Goal: Task Accomplishment & Management: Complete application form

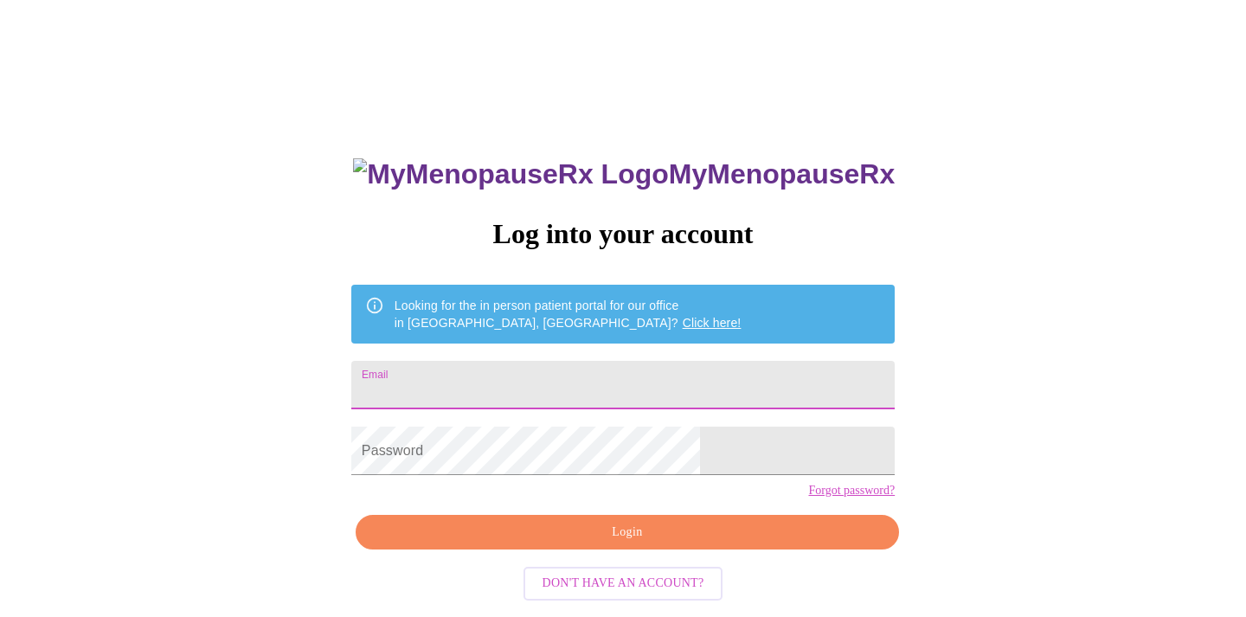
type input "suemountin"
click at [670, 543] on span "Login" at bounding box center [628, 533] width 504 height 22
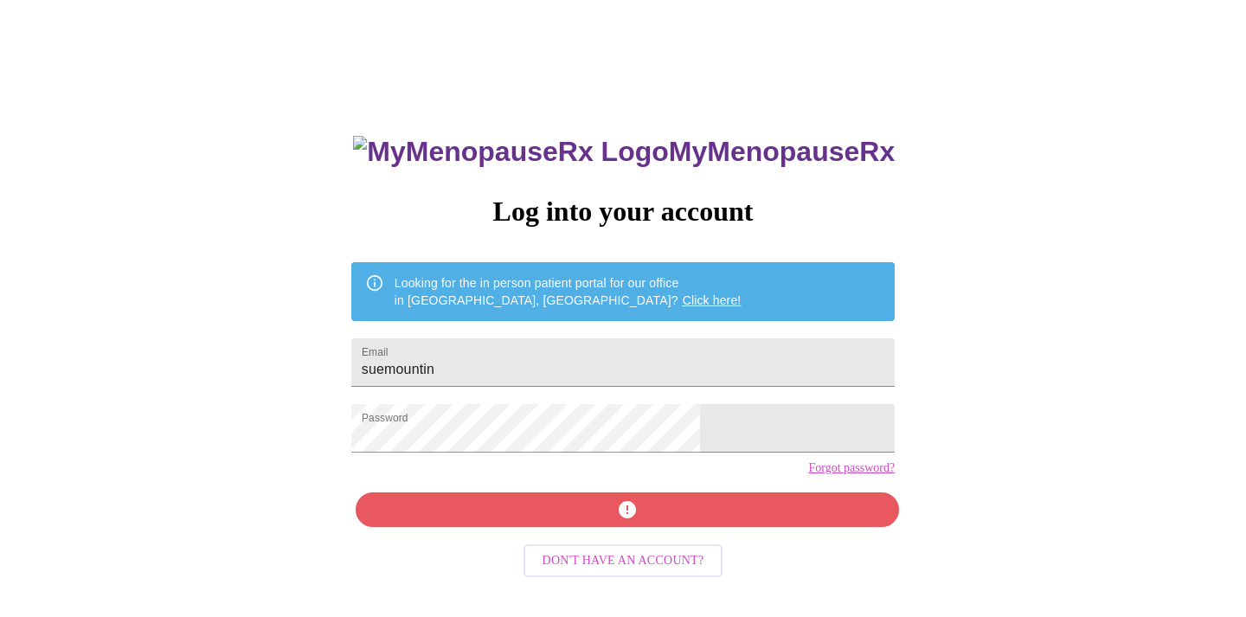
scroll to position [22, 0]
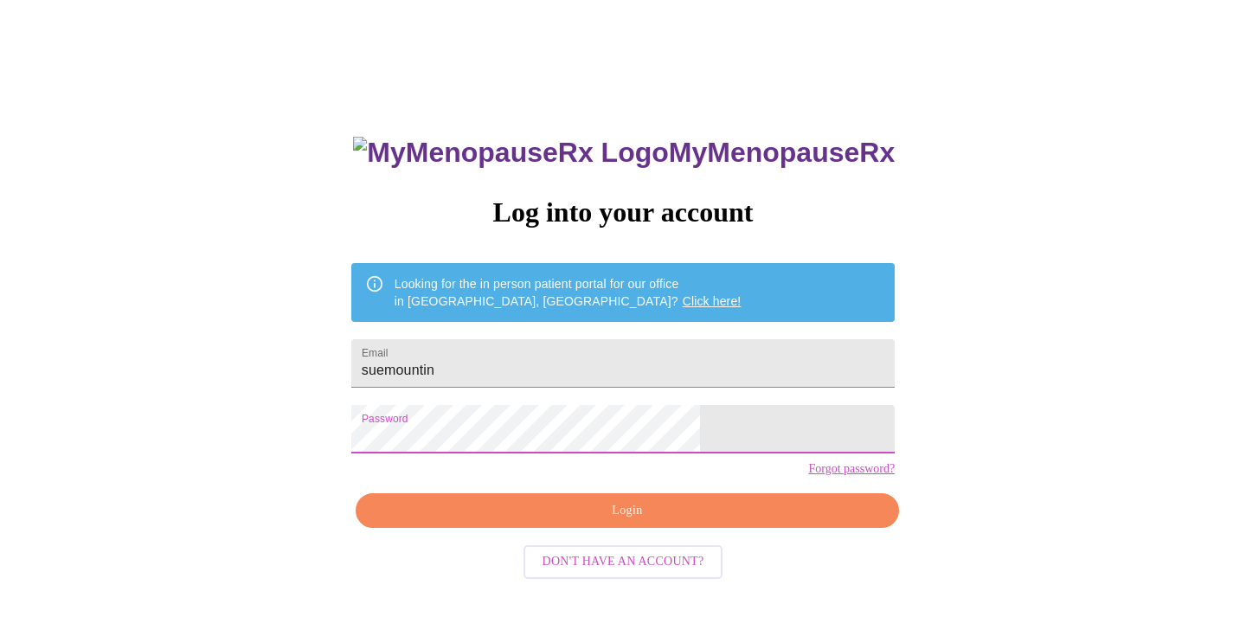
click at [756, 529] on button "Login" at bounding box center [627, 510] width 543 height 35
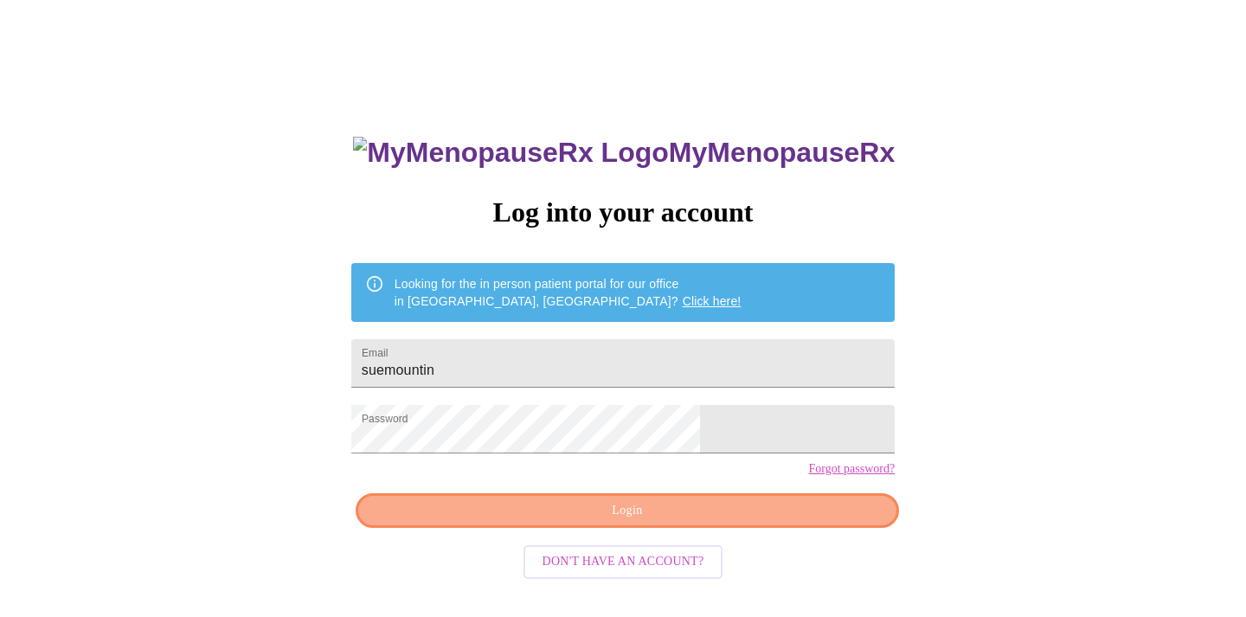
click at [774, 522] on span "Login" at bounding box center [628, 511] width 504 height 22
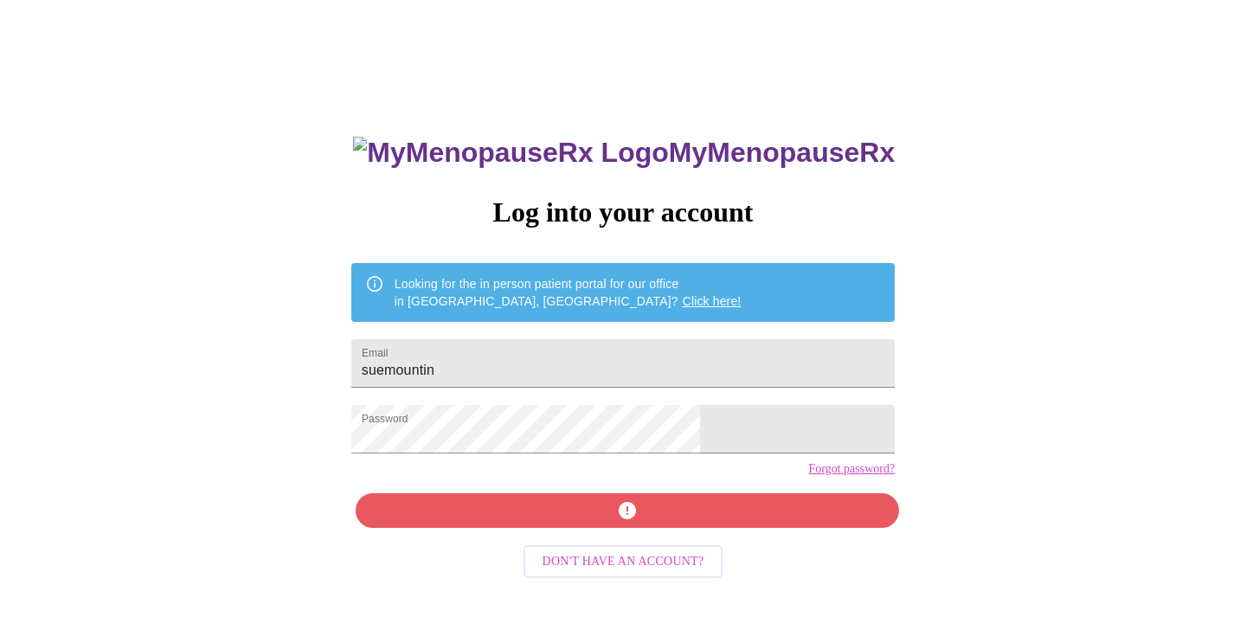
click at [917, 394] on div "MyMenopauseRx Log into your account Looking for the in person patient portal fo…" at bounding box center [623, 355] width 1232 height 741
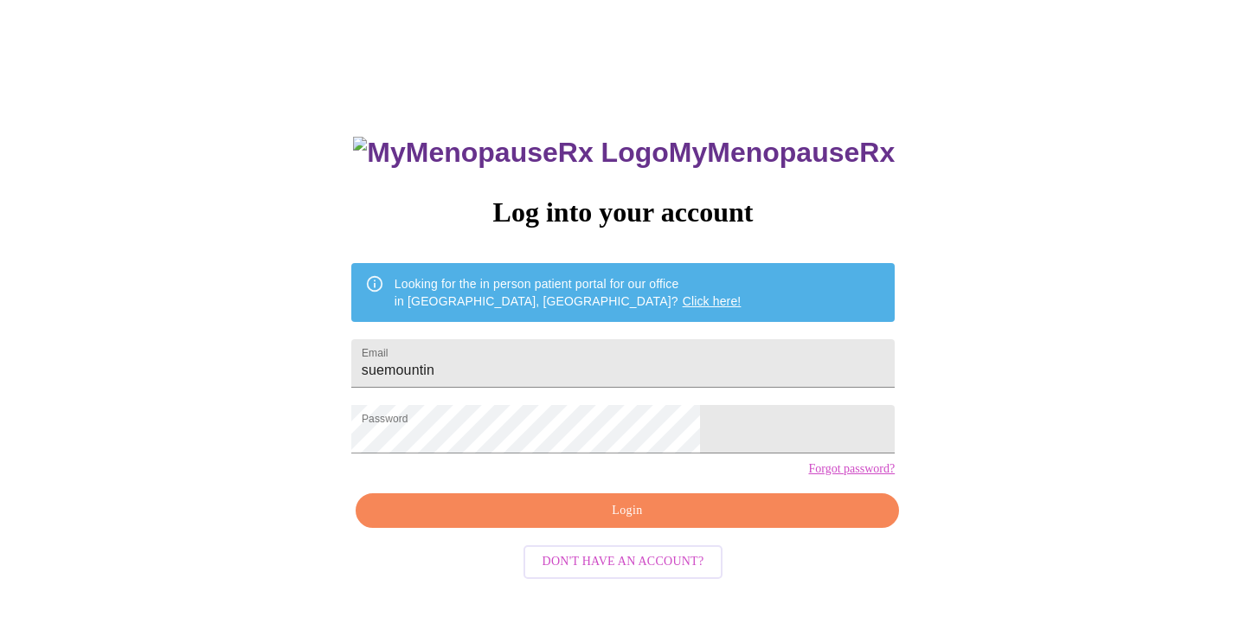
click at [808, 476] on link "Forgot password?" at bounding box center [851, 469] width 87 height 14
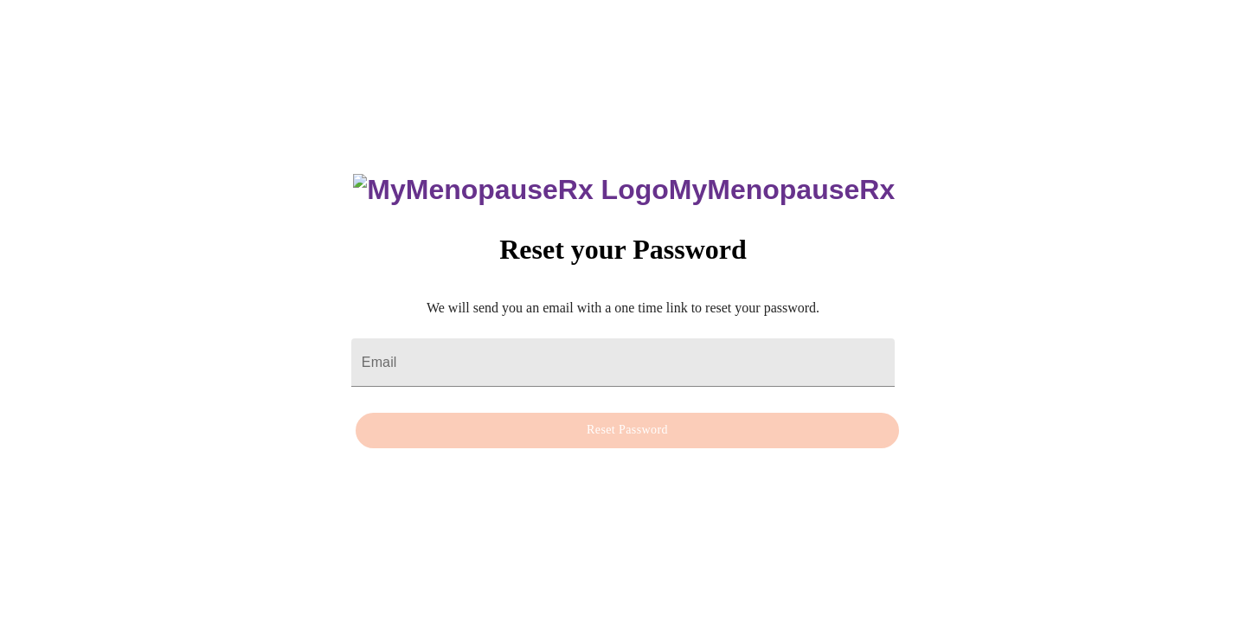
scroll to position [17, 0]
click at [631, 338] on input "Email" at bounding box center [622, 362] width 543 height 48
type input "[EMAIL_ADDRESS][DOMAIN_NAME]"
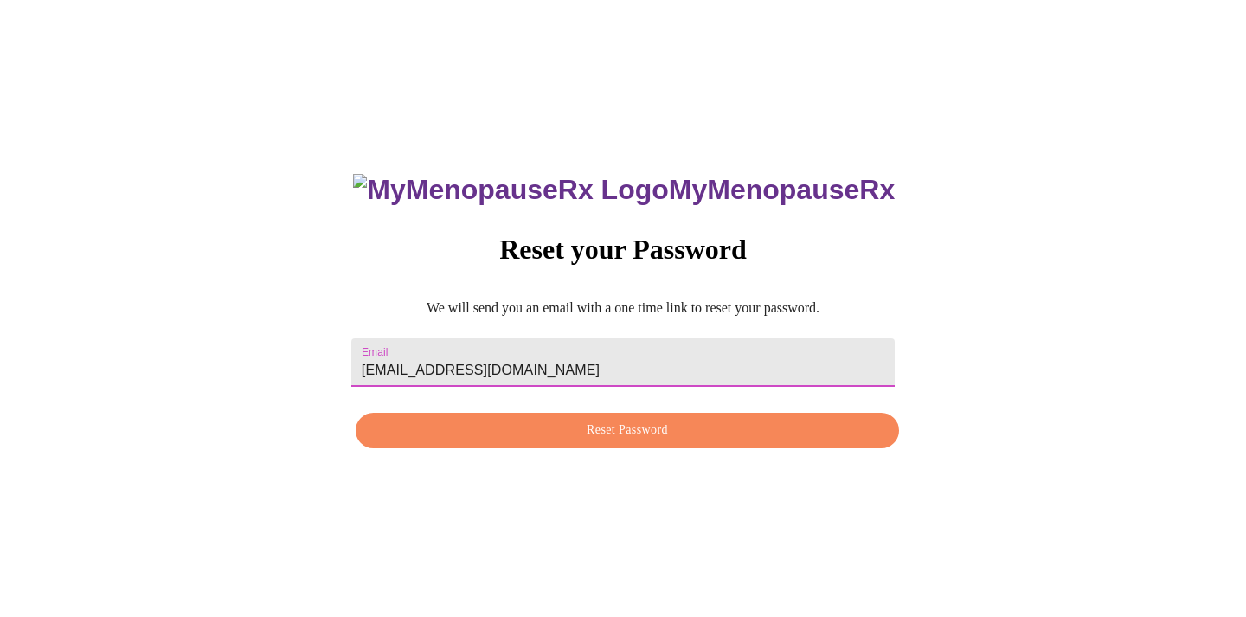
click at [563, 430] on span "Reset Password" at bounding box center [628, 431] width 504 height 22
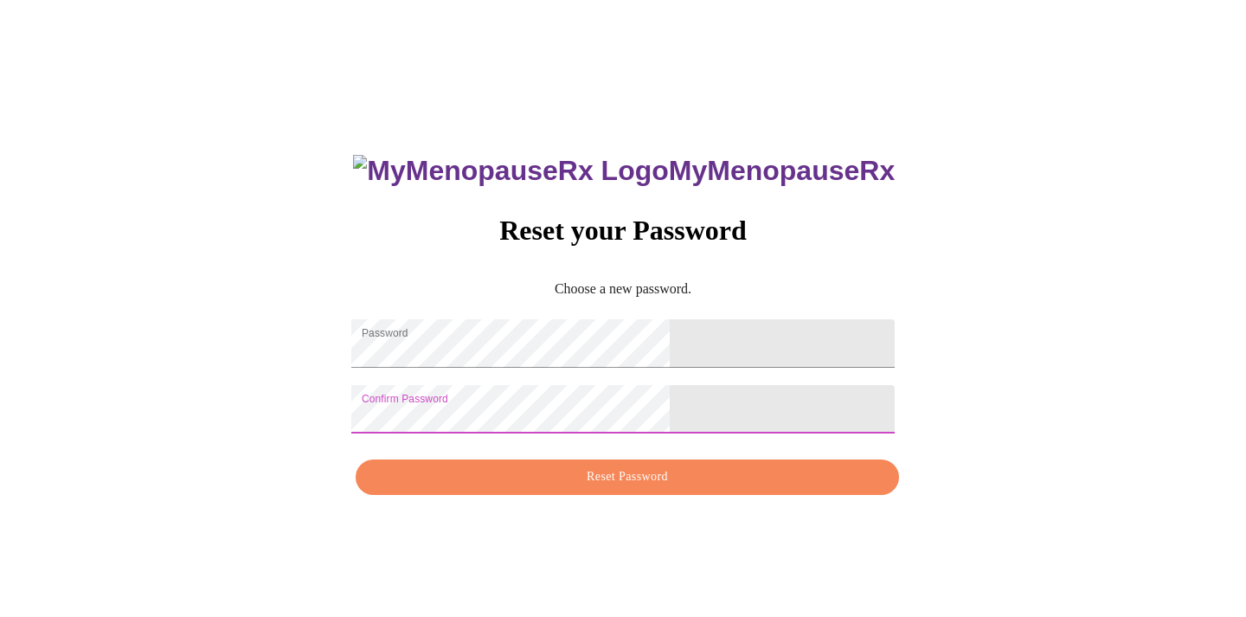
click at [683, 488] on span "Reset Password" at bounding box center [628, 477] width 504 height 22
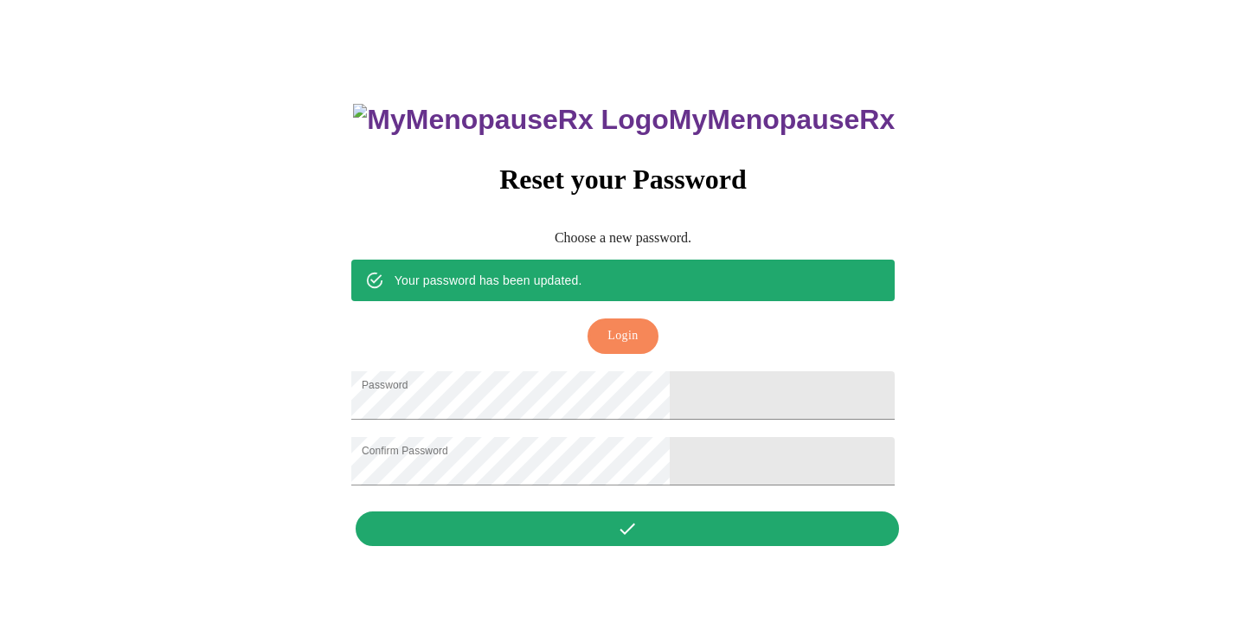
click at [632, 325] on span "Login" at bounding box center [622, 336] width 30 height 22
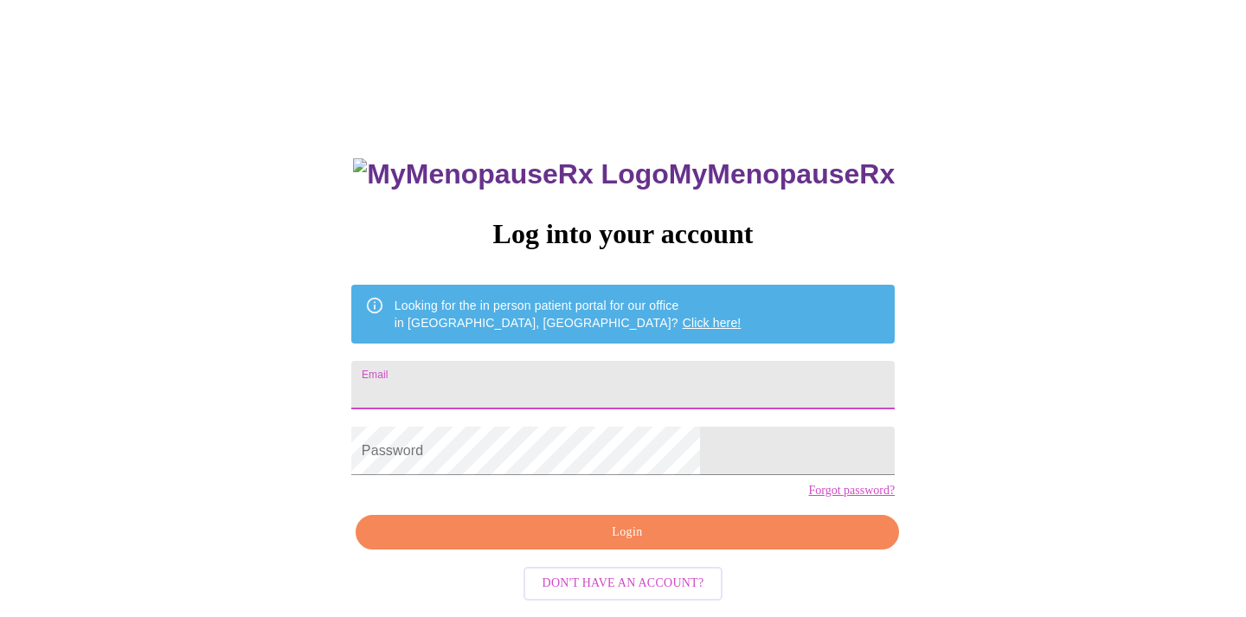
type input "[EMAIL_ADDRESS][DOMAIN_NAME]"
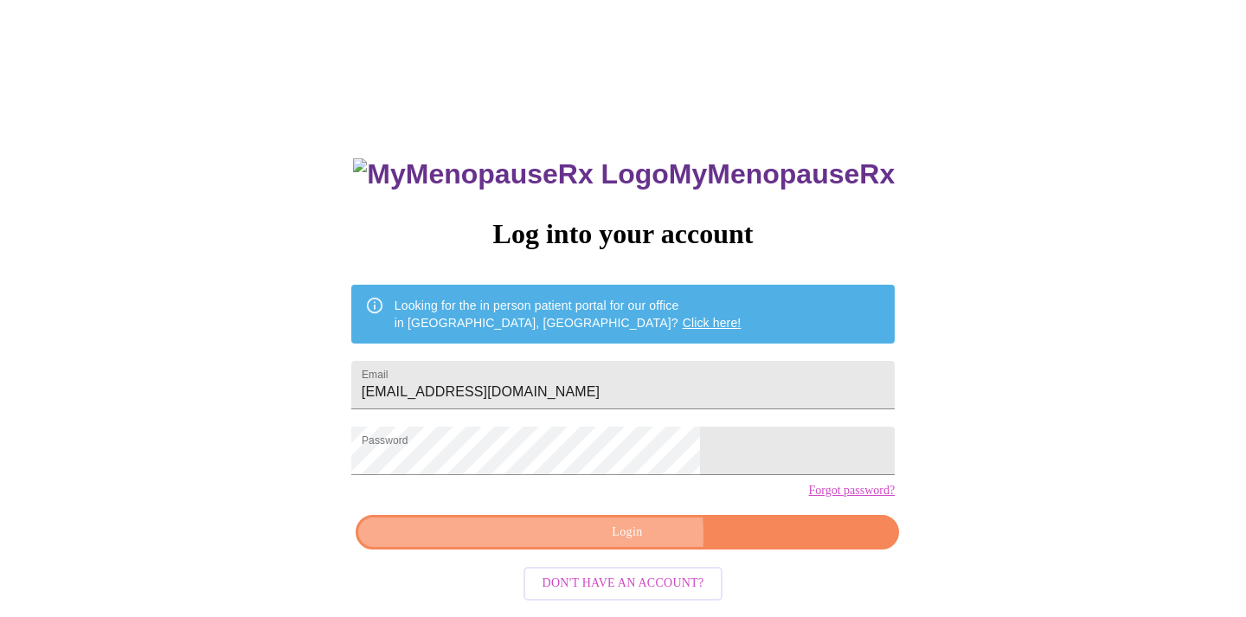
click at [564, 543] on span "Login" at bounding box center [628, 533] width 504 height 22
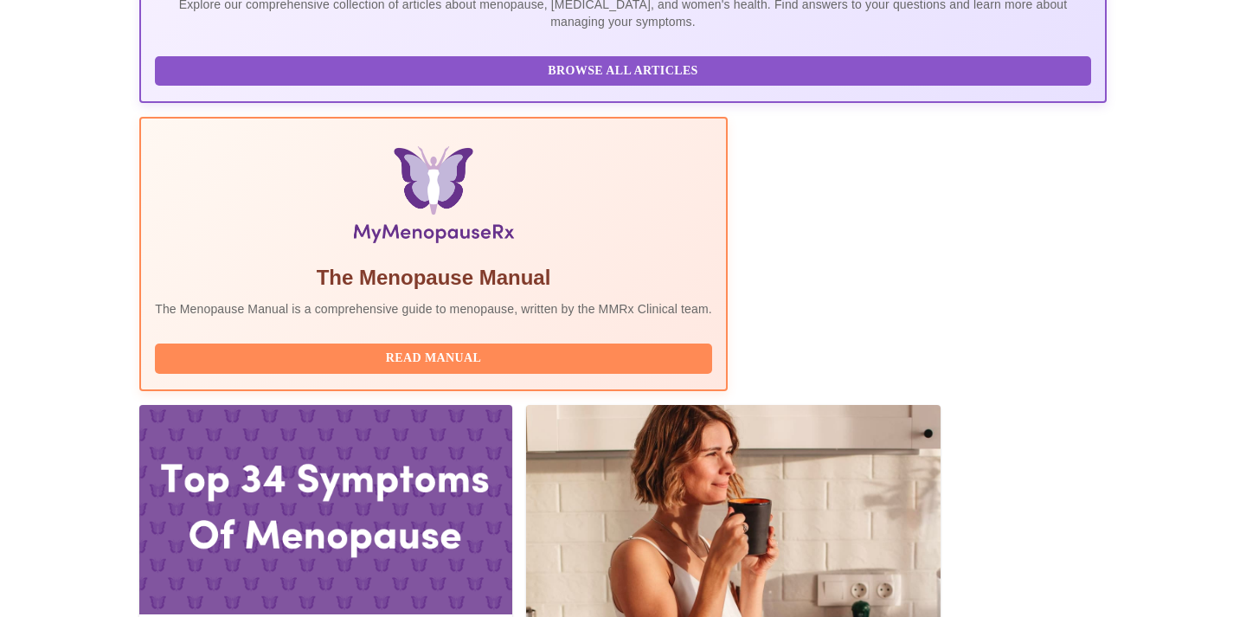
scroll to position [446, 0]
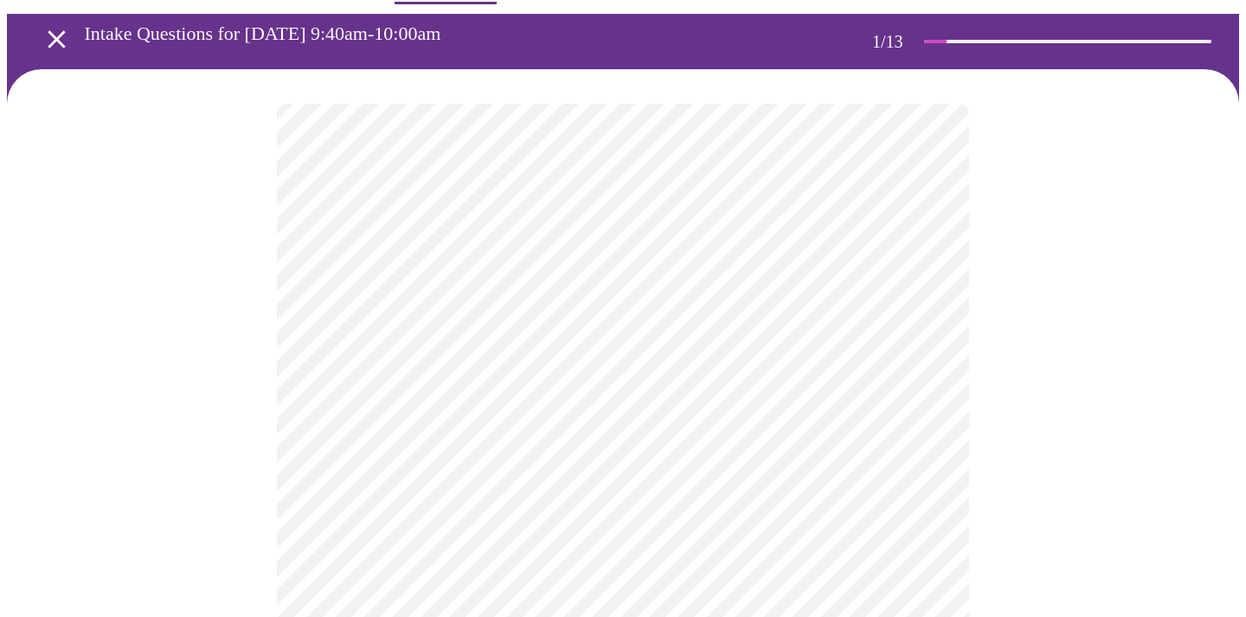
scroll to position [63, 0]
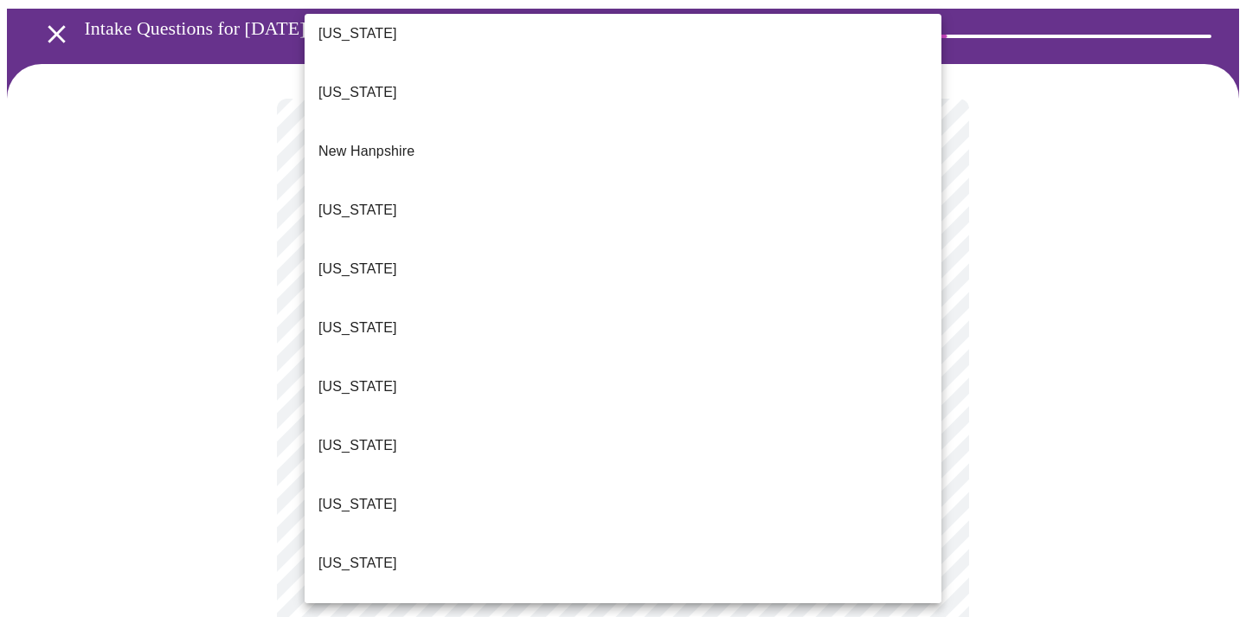
scroll to position [1548, 0]
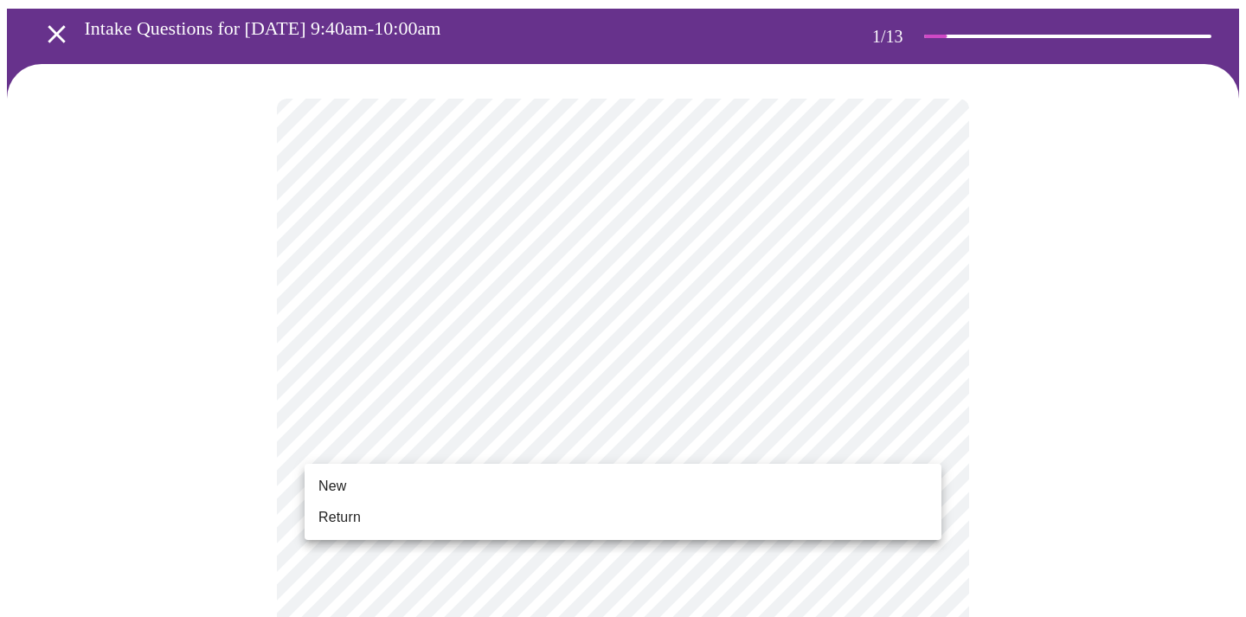
click at [676, 511] on li "Return" at bounding box center [623, 517] width 637 height 31
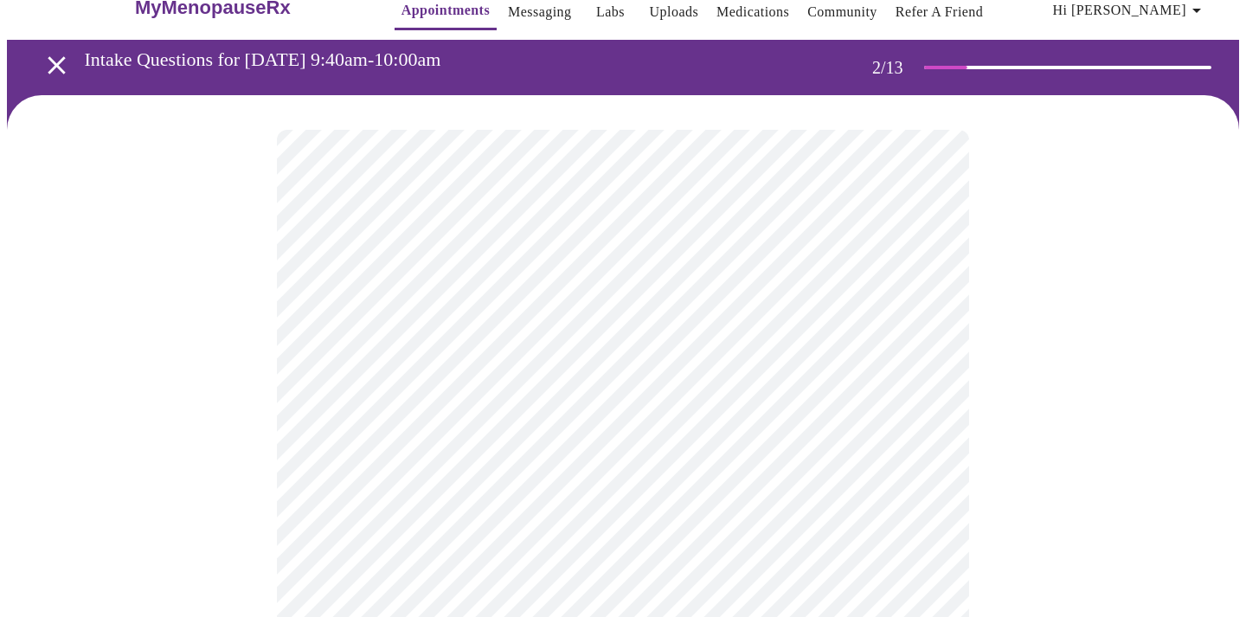
scroll to position [36, 0]
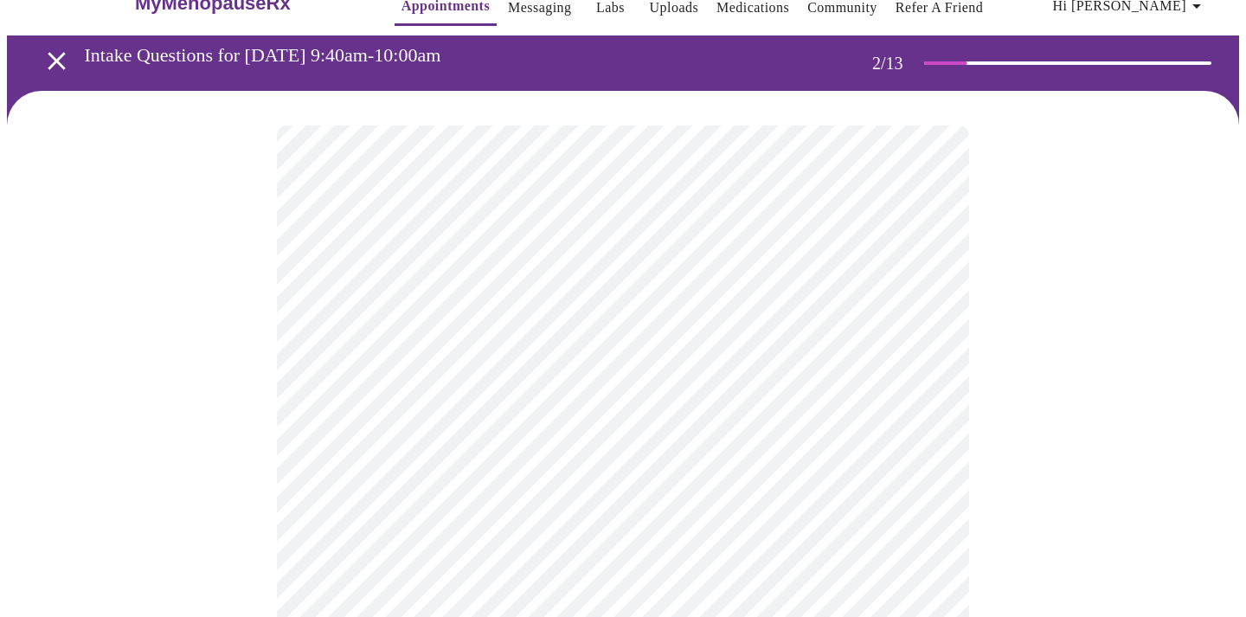
click at [870, 328] on body "MyMenopauseRx Appointments Messaging Labs Uploads Medications Community Refer a…" at bounding box center [623, 489] width 1232 height 1037
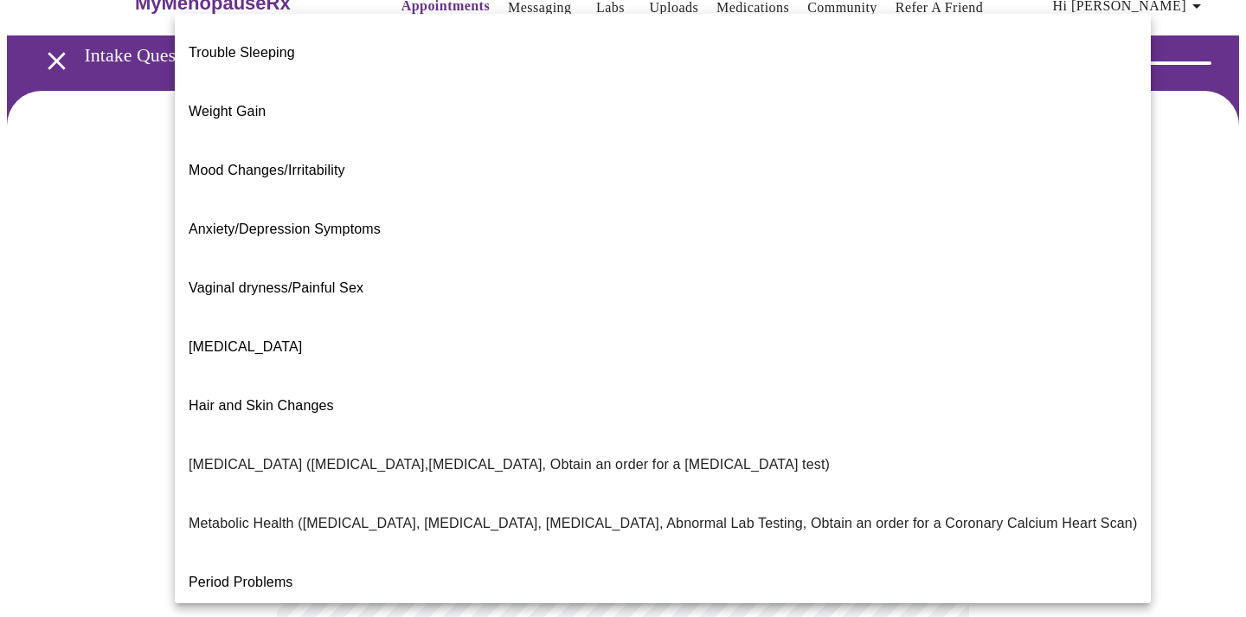
scroll to position [66, 0]
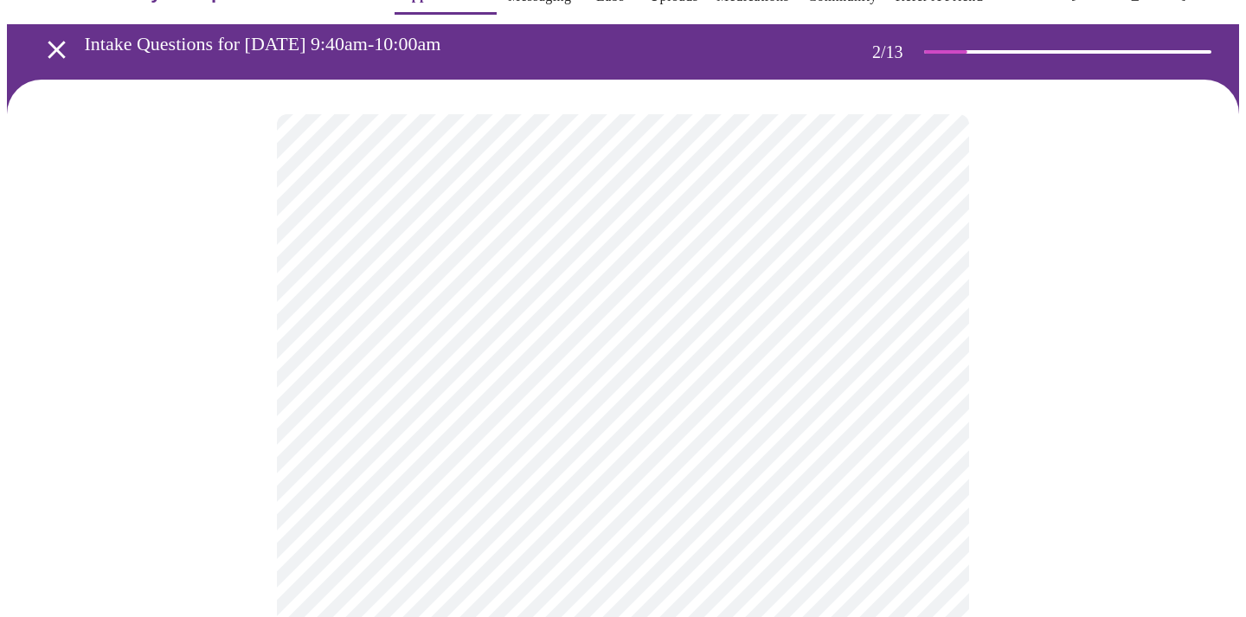
scroll to position [52, 0]
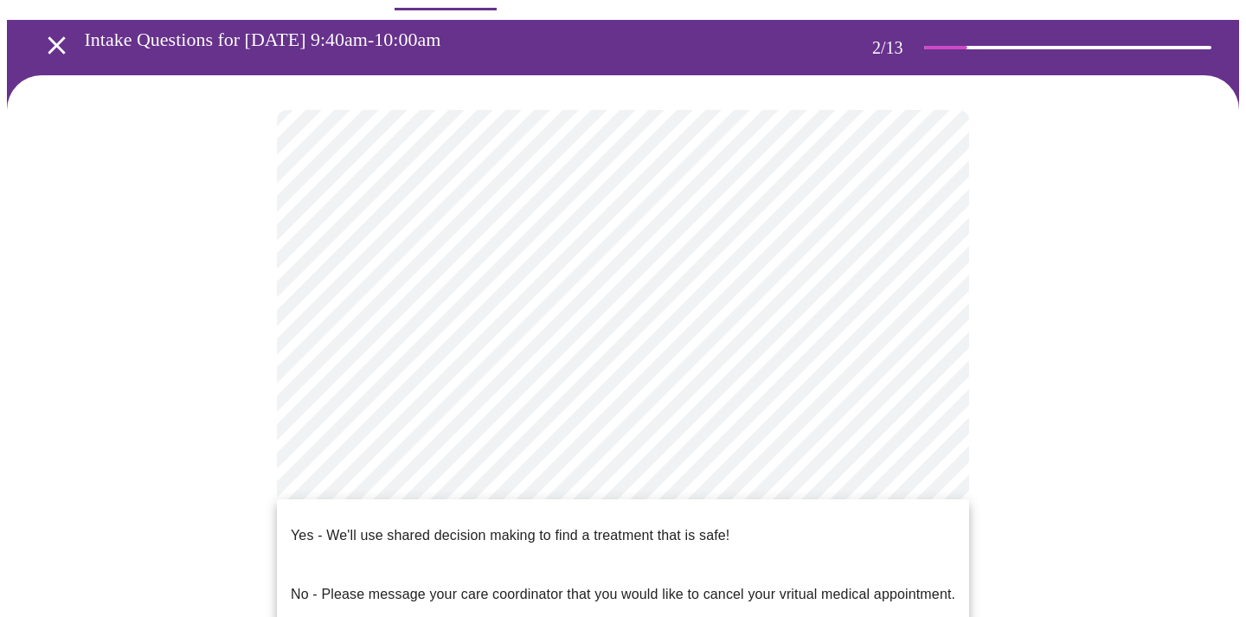
click at [672, 474] on body "MyMenopauseRx Appointments Messaging Labs Uploads Medications Community Refer a…" at bounding box center [623, 469] width 1232 height 1028
click at [647, 528] on p "Yes - We'll use shared decision making to find a treatment that is safe!" at bounding box center [510, 535] width 439 height 21
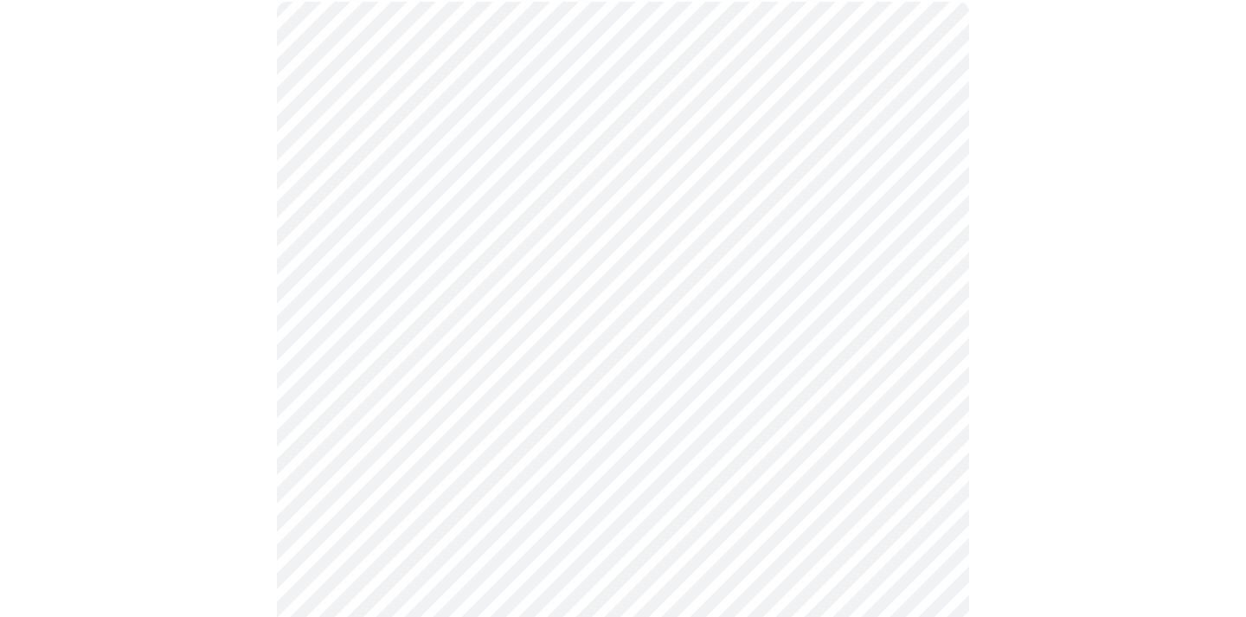
scroll to position [161, 0]
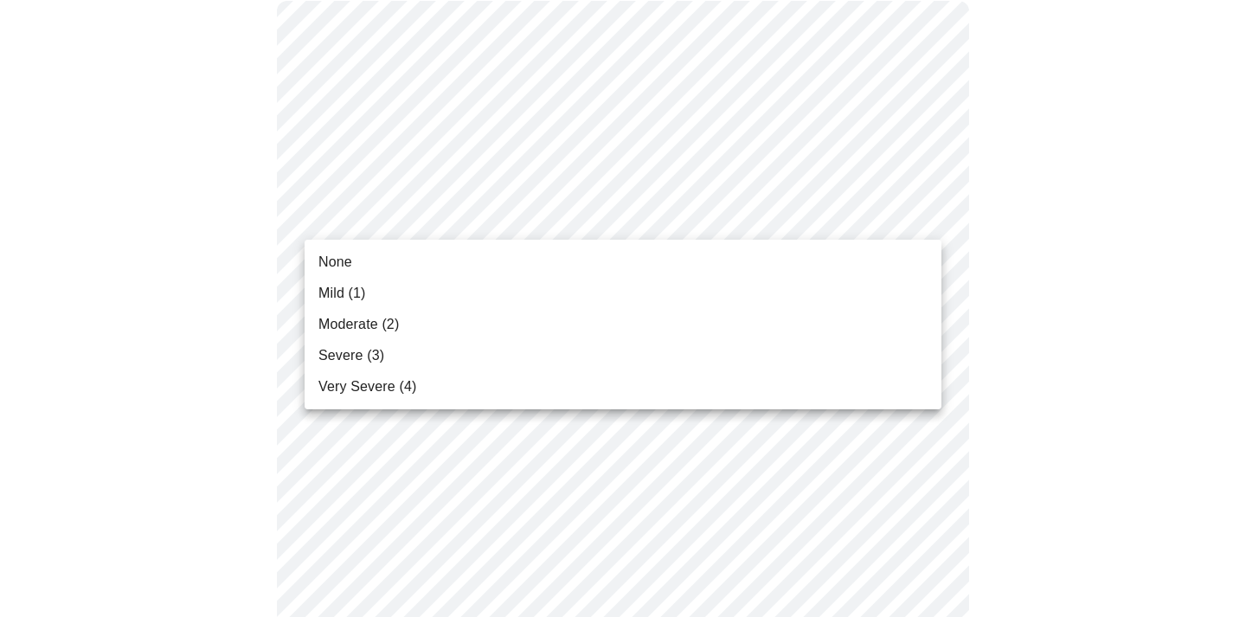
click at [884, 268] on li "None" at bounding box center [623, 262] width 637 height 31
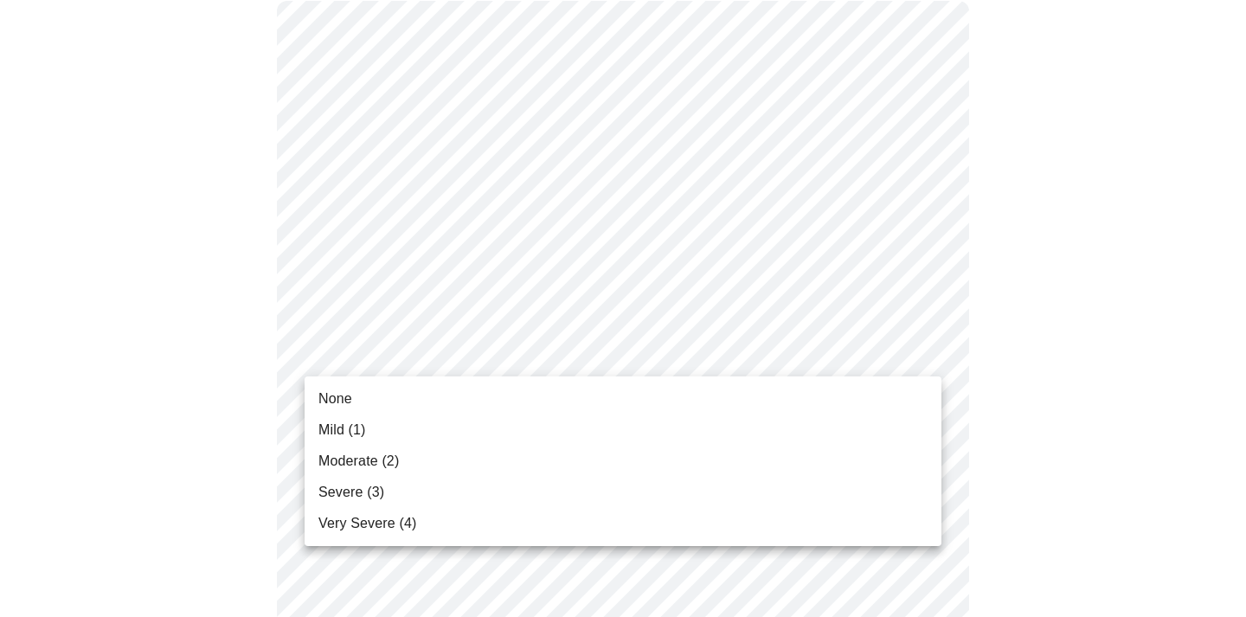
click at [852, 416] on li "Mild (1)" at bounding box center [623, 429] width 637 height 31
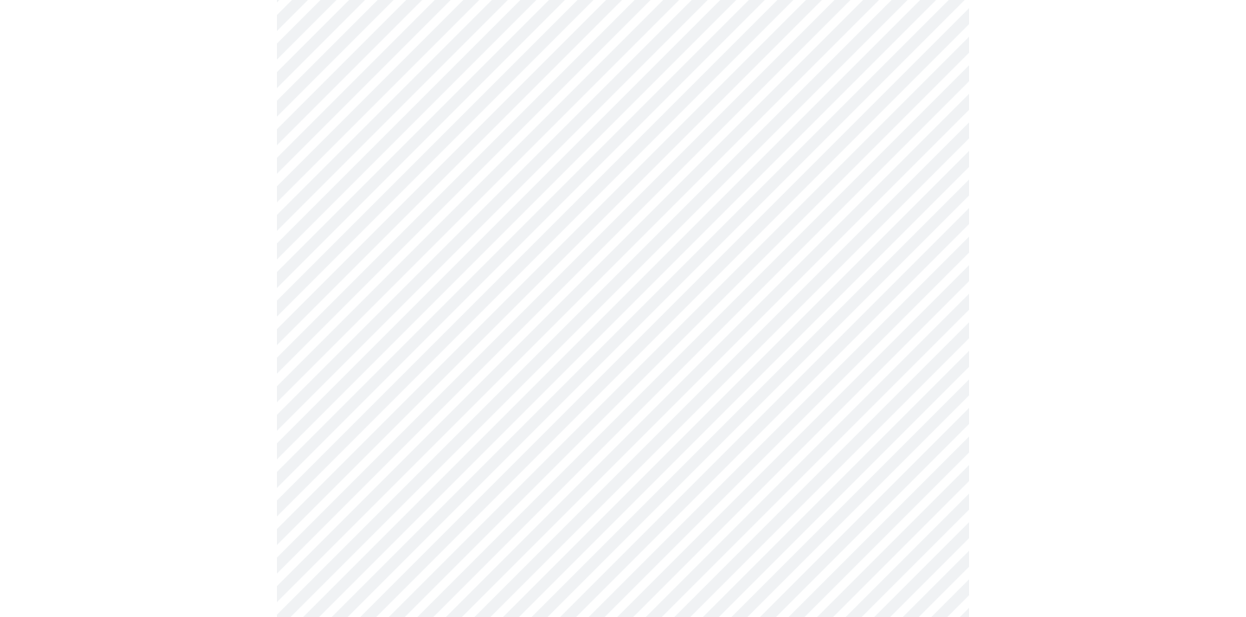
scroll to position [417, 0]
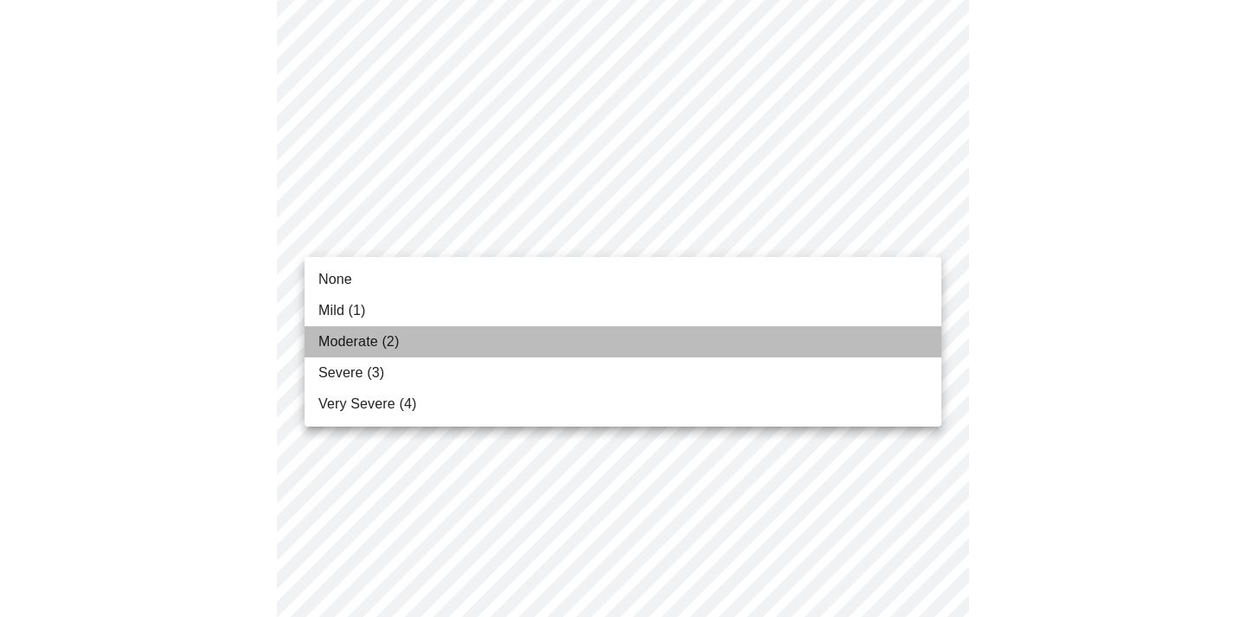
click at [878, 343] on li "Moderate (2)" at bounding box center [623, 341] width 637 height 31
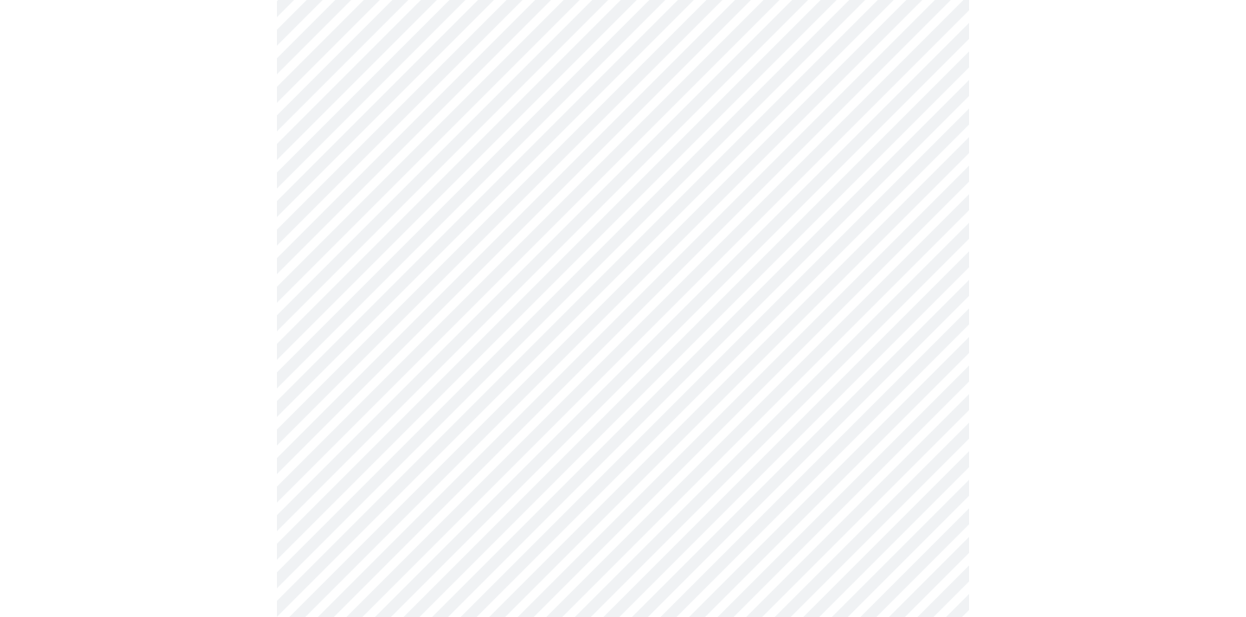
scroll to position [594, 0]
click at [922, 196] on body "MyMenopauseRx Appointments Messaging Labs Uploads Medications Community Refer a…" at bounding box center [623, 524] width 1232 height 2222
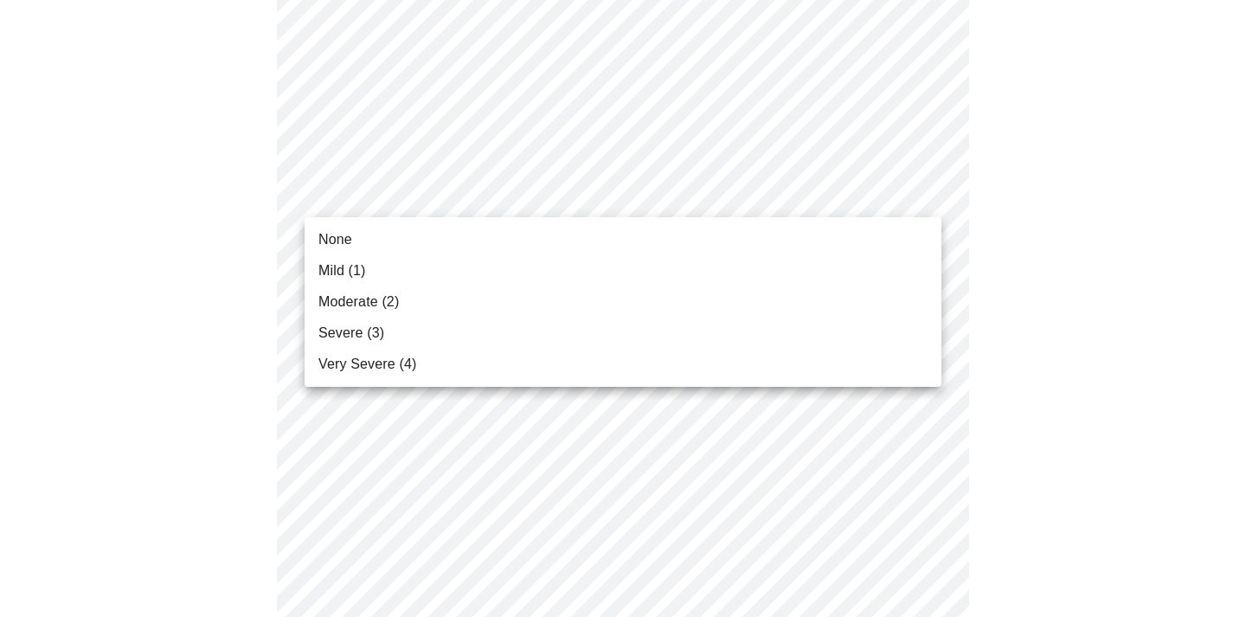
click at [891, 249] on li "None" at bounding box center [623, 239] width 637 height 31
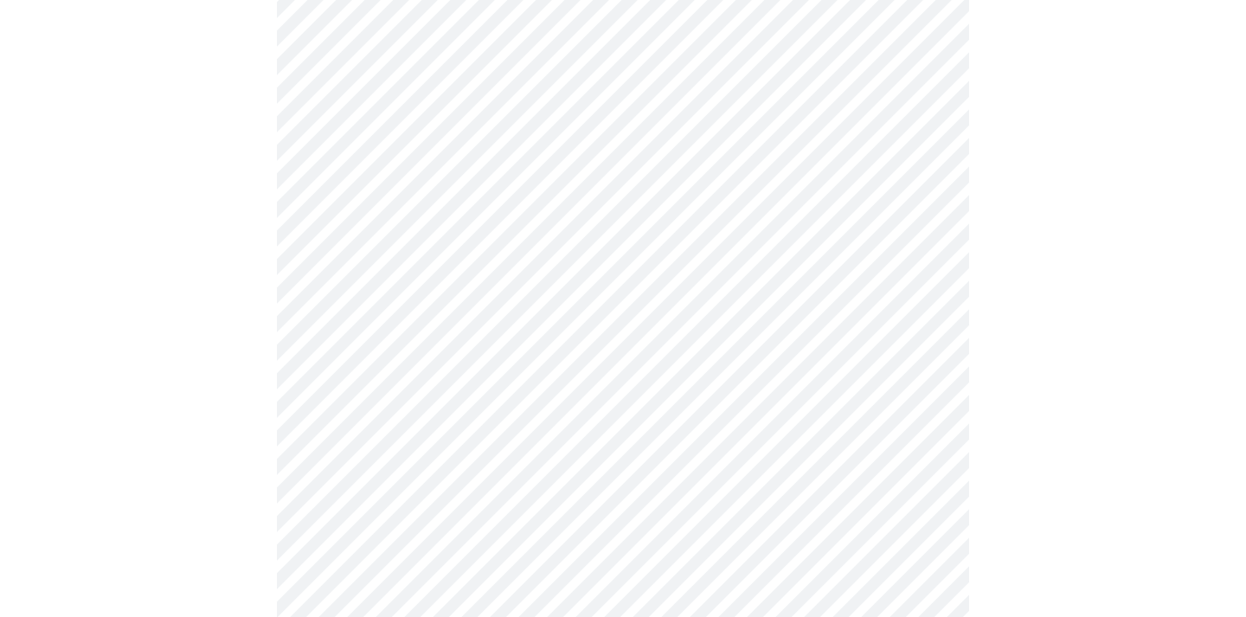
scroll to position [651, 0]
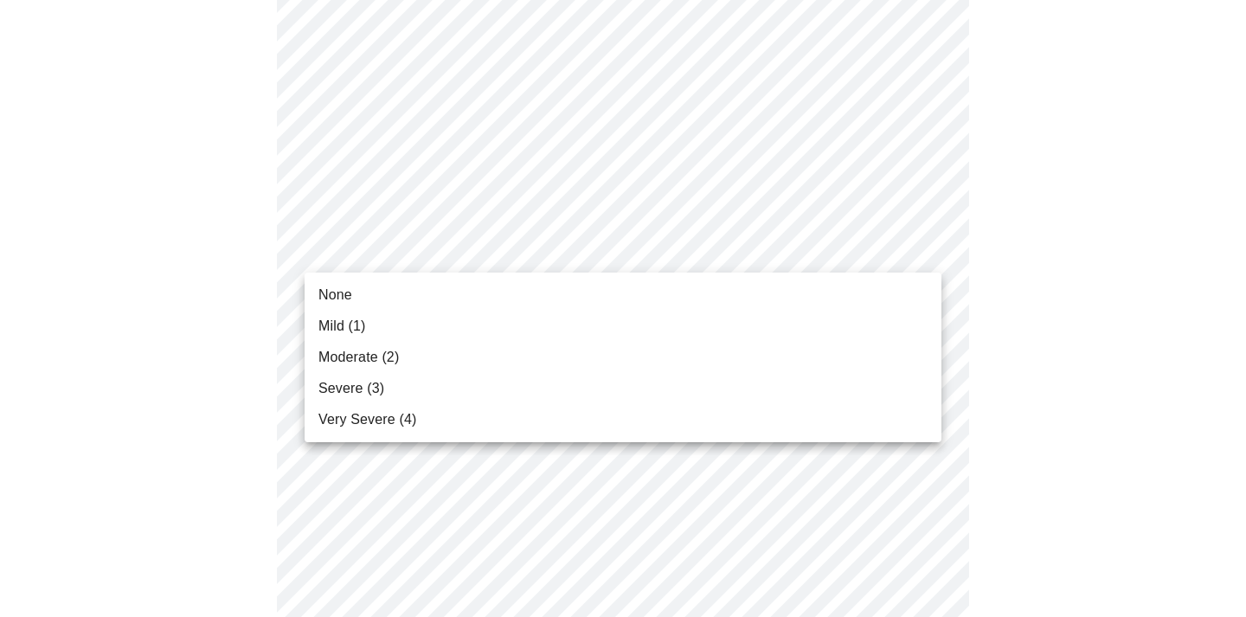
click at [920, 254] on body "MyMenopauseRx Appointments Messaging Labs Uploads Medications Community Refer a…" at bounding box center [623, 455] width 1232 height 2199
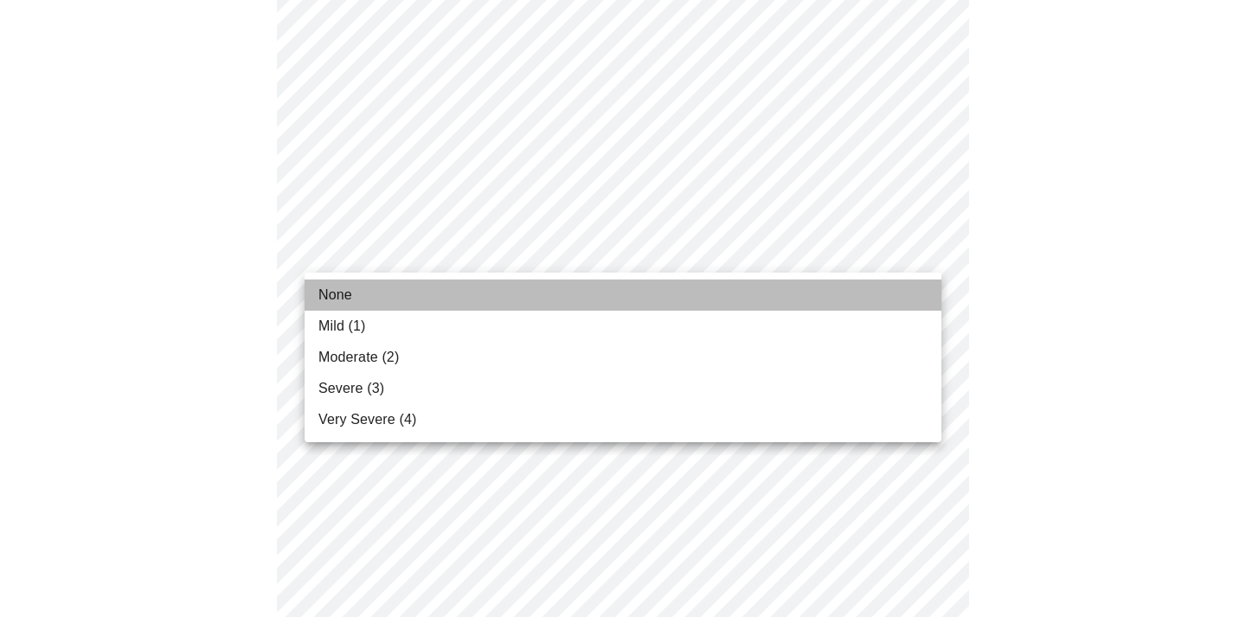
click at [891, 299] on li "None" at bounding box center [623, 294] width 637 height 31
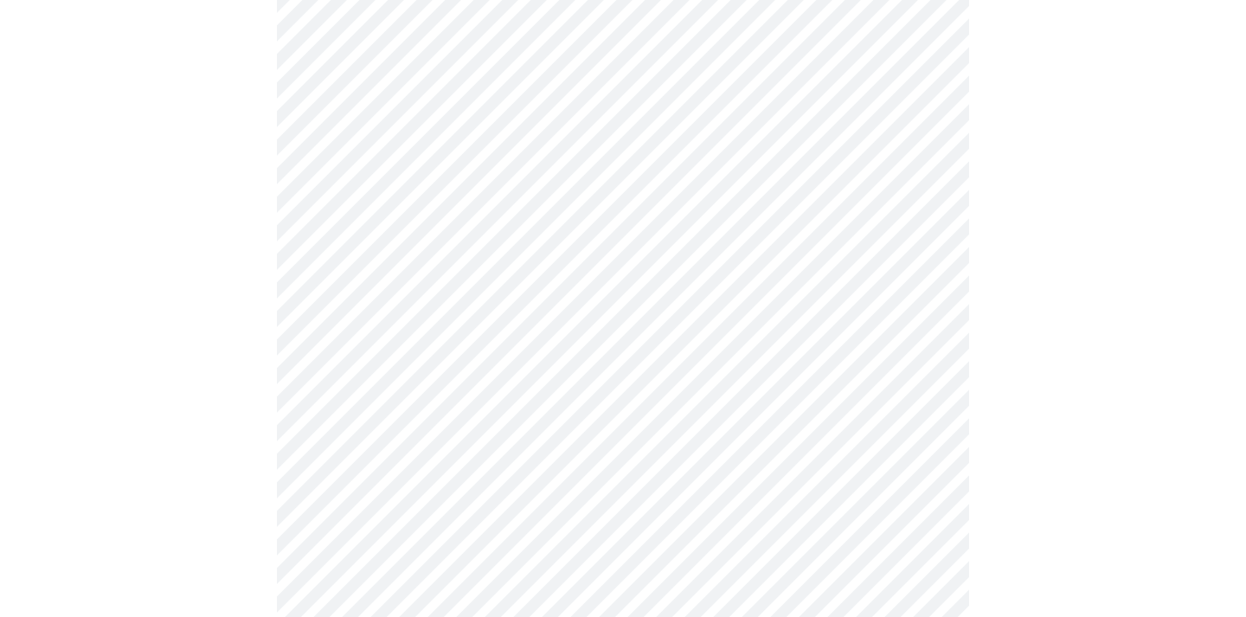
click at [928, 360] on body "MyMenopauseRx Appointments Messaging Labs Uploads Medications Community Refer a…" at bounding box center [623, 443] width 1232 height 2175
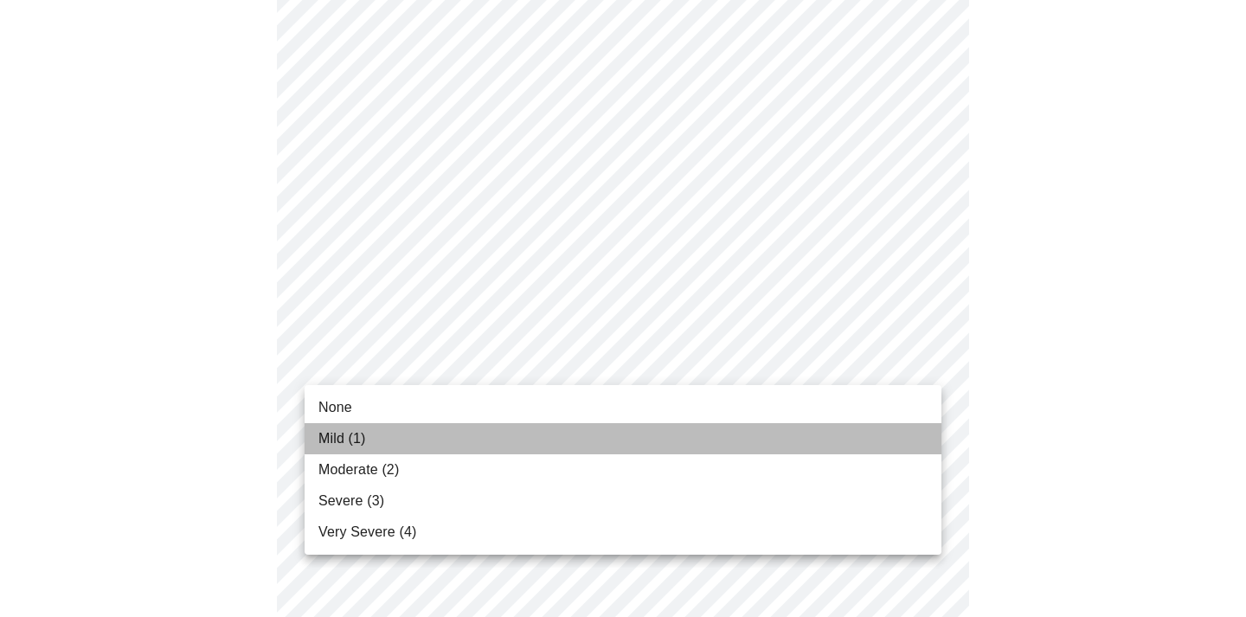
click at [896, 434] on li "Mild (1)" at bounding box center [623, 438] width 637 height 31
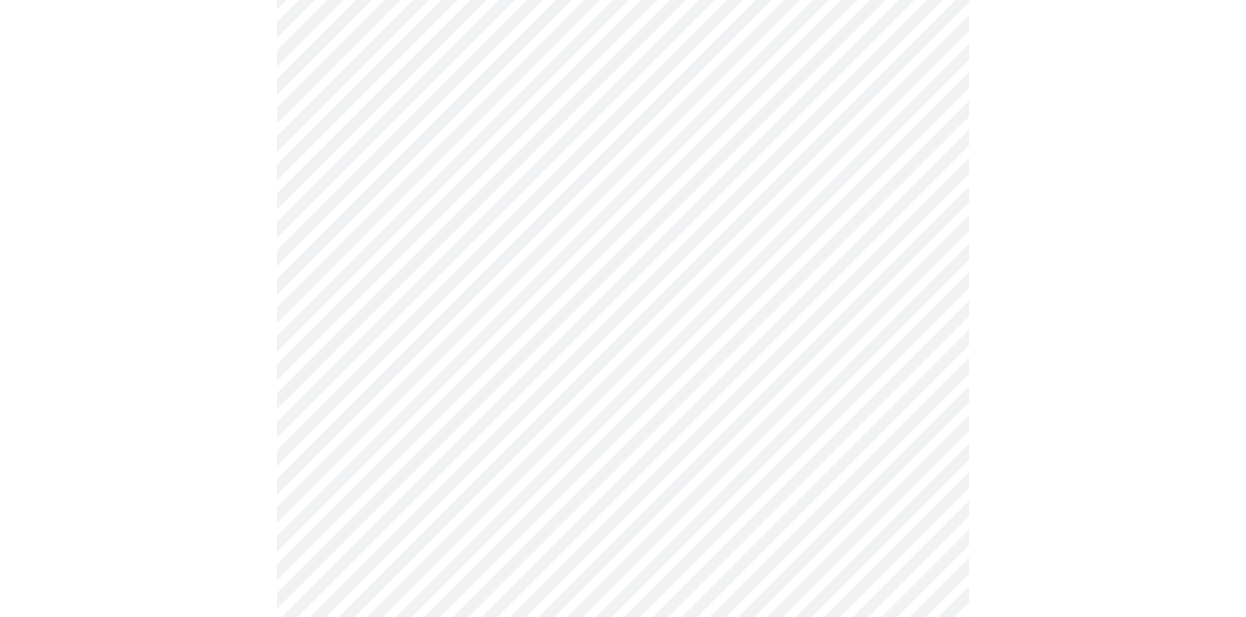
scroll to position [1043, 0]
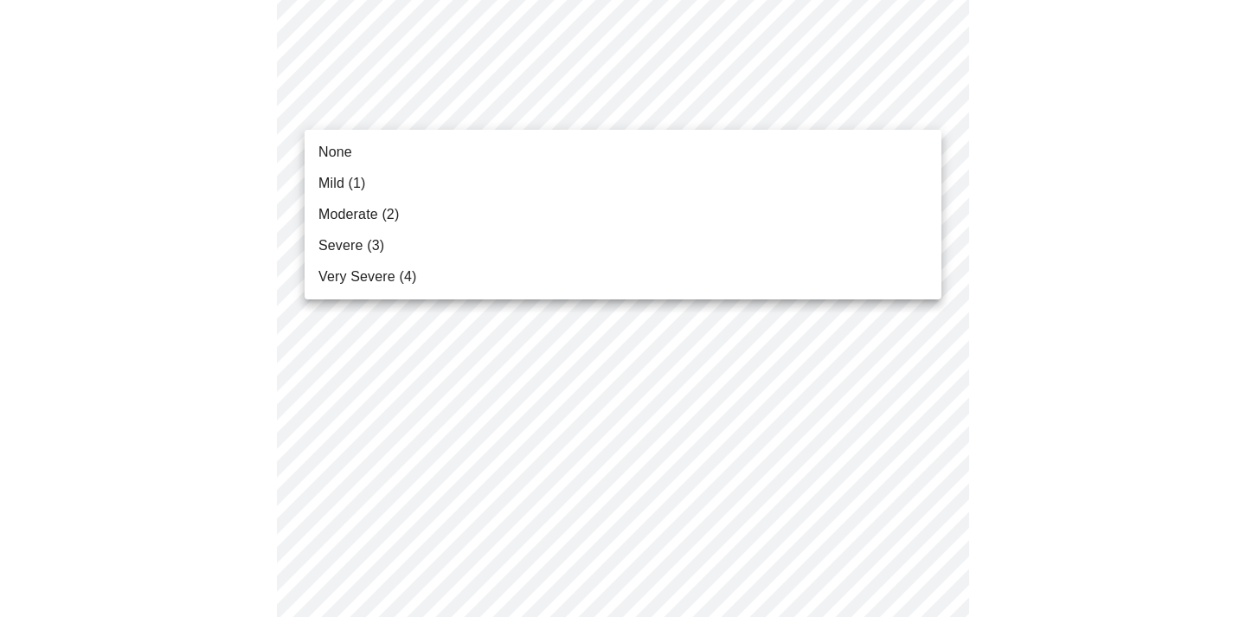
click at [909, 108] on body "MyMenopauseRx Appointments Messaging Labs Uploads Medications Community Refer a…" at bounding box center [623, 40] width 1232 height 2152
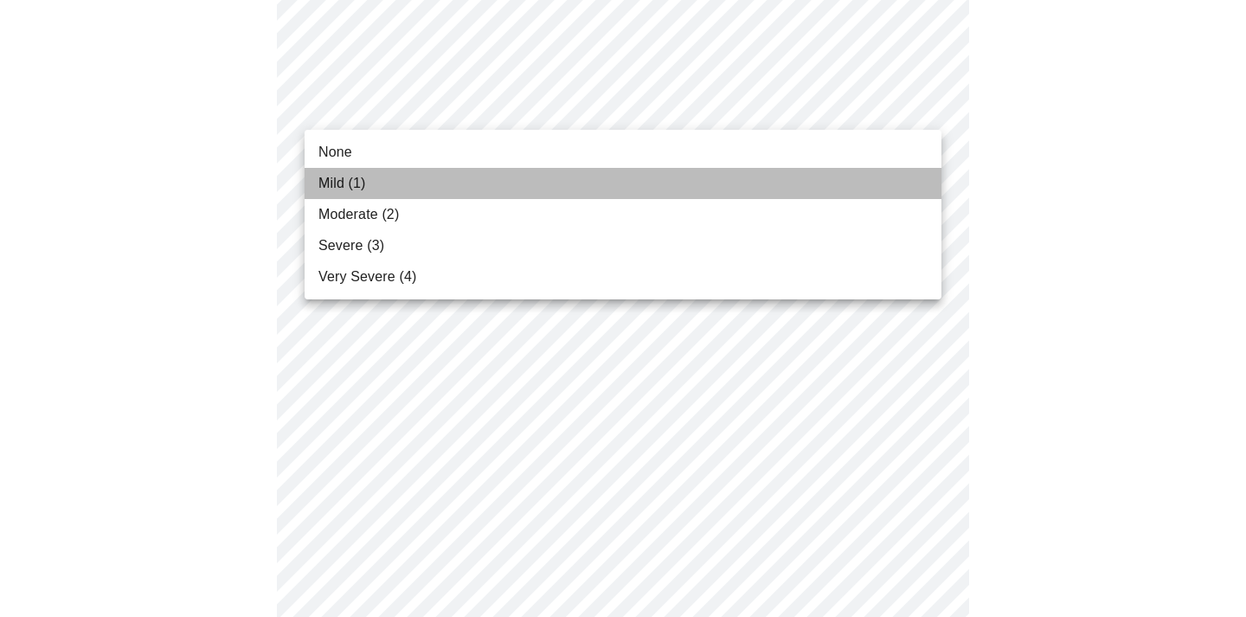
click at [874, 186] on li "Mild (1)" at bounding box center [623, 183] width 637 height 31
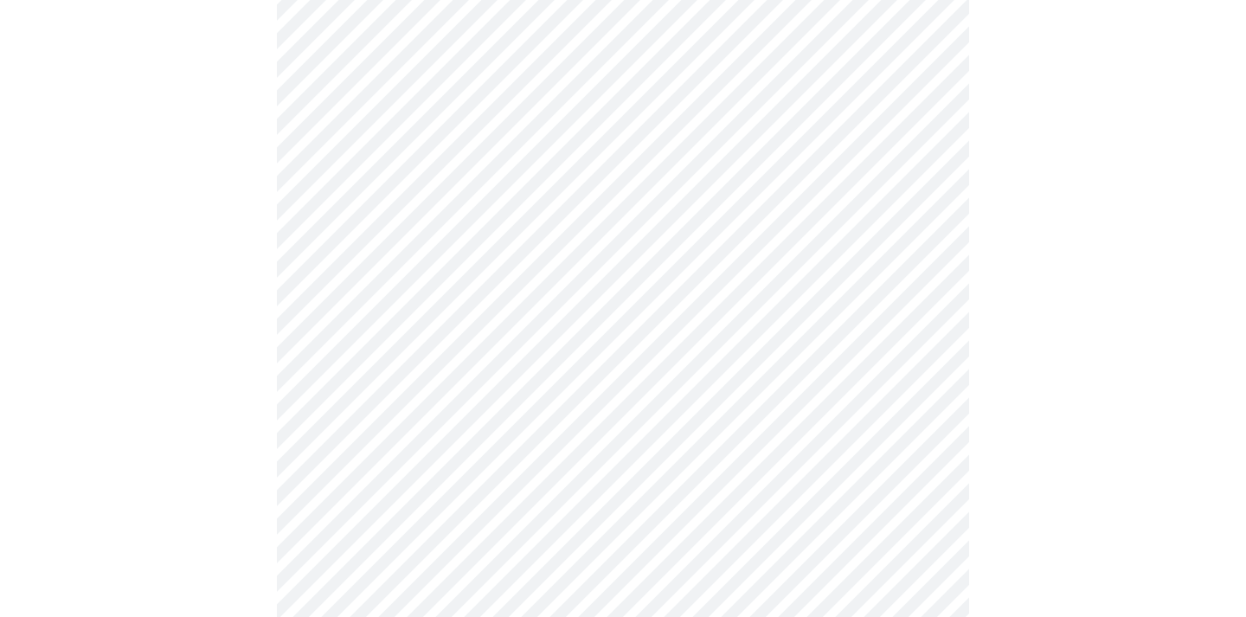
click at [910, 235] on body "MyMenopauseRx Appointments Messaging Labs Uploads Medications Community Refer a…" at bounding box center [623, 28] width 1232 height 2129
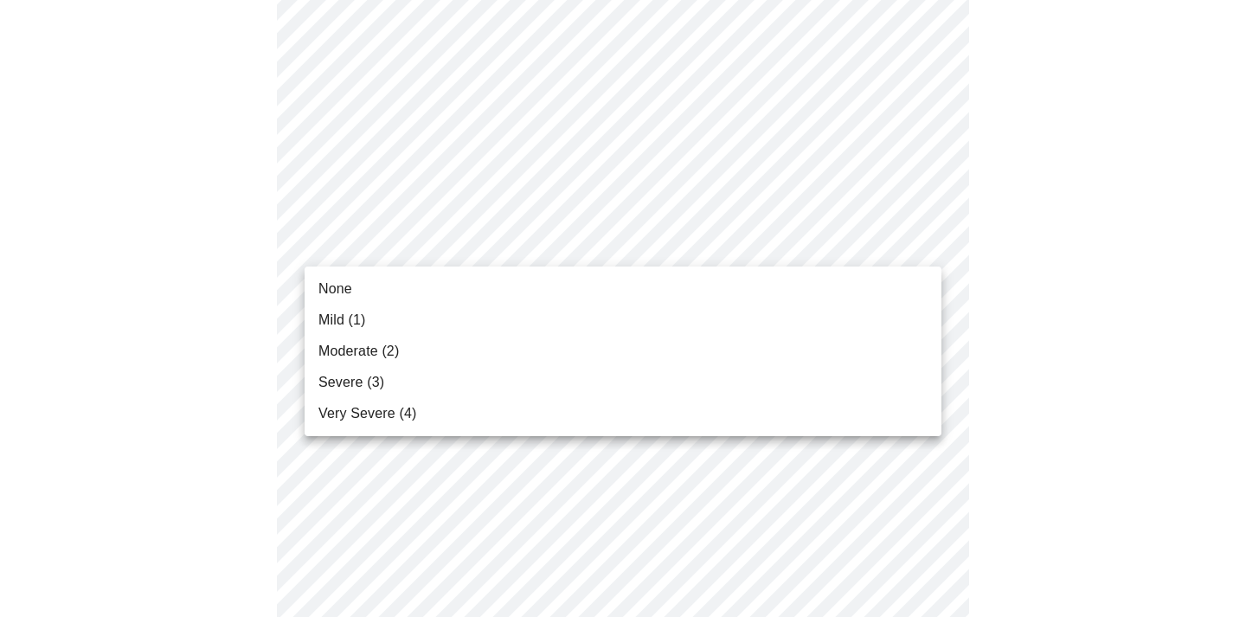
click at [910, 103] on div at bounding box center [623, 308] width 1246 height 617
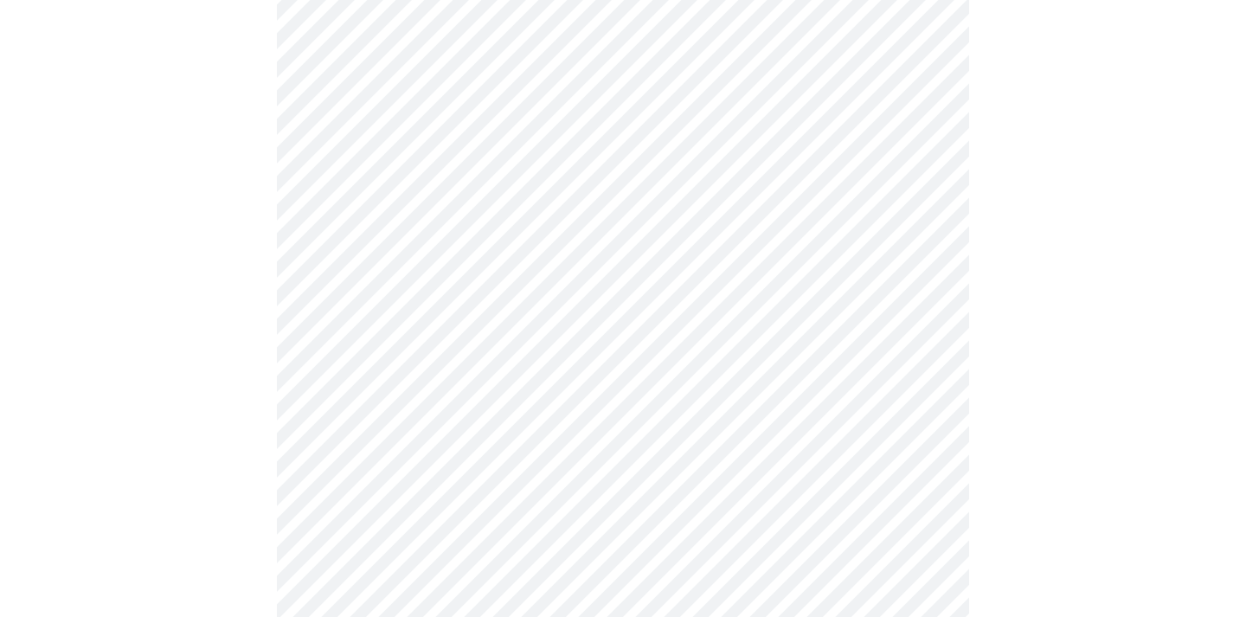
click at [910, 103] on body "MyMenopauseRx Appointments Messaging Labs Uploads Medications Community Refer a…" at bounding box center [623, 28] width 1232 height 2129
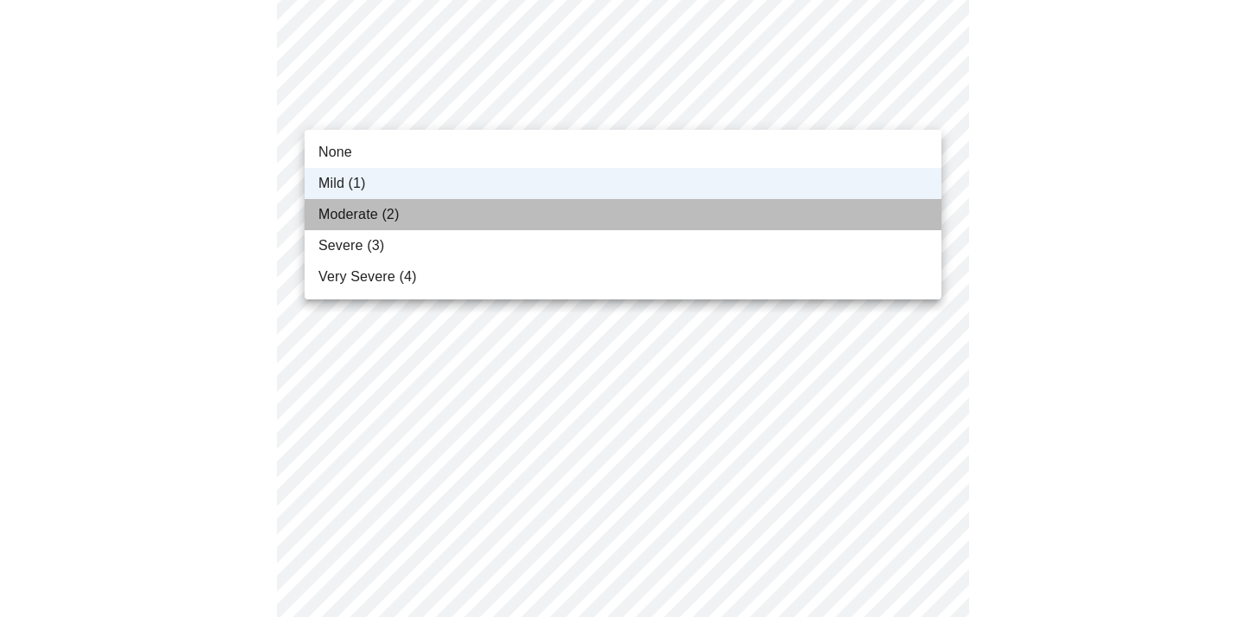
click at [869, 212] on li "Moderate (2)" at bounding box center [623, 214] width 637 height 31
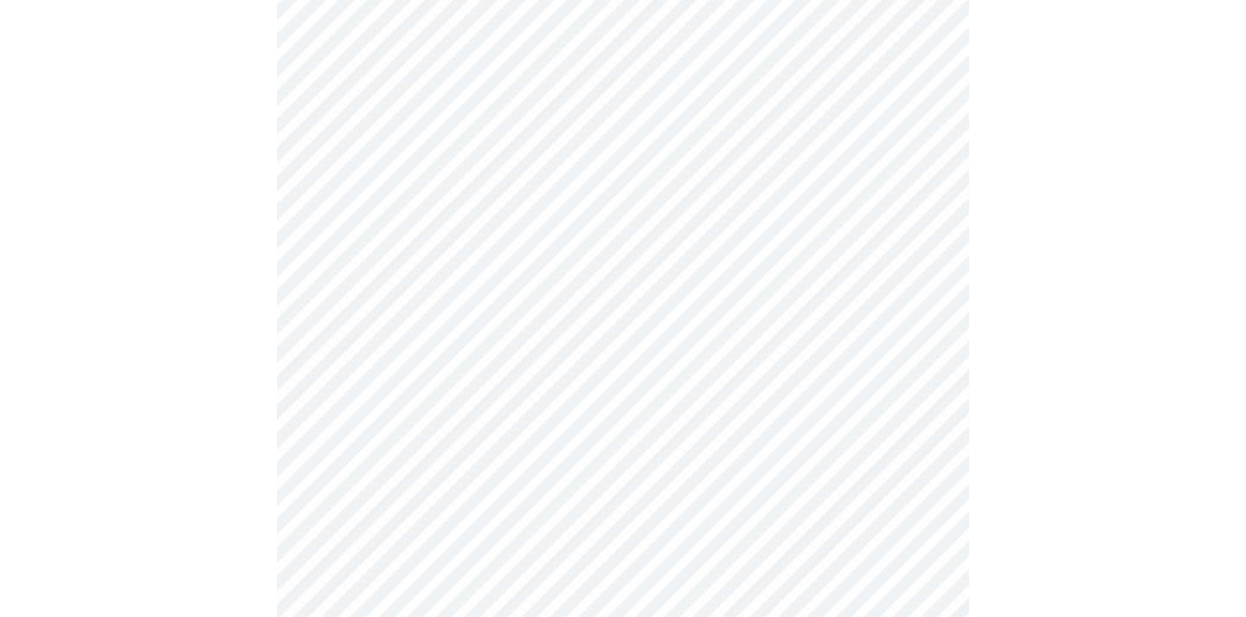
click at [897, 239] on body "MyMenopauseRx Appointments Messaging Labs Uploads Medications Community Refer a…" at bounding box center [623, 28] width 1232 height 2129
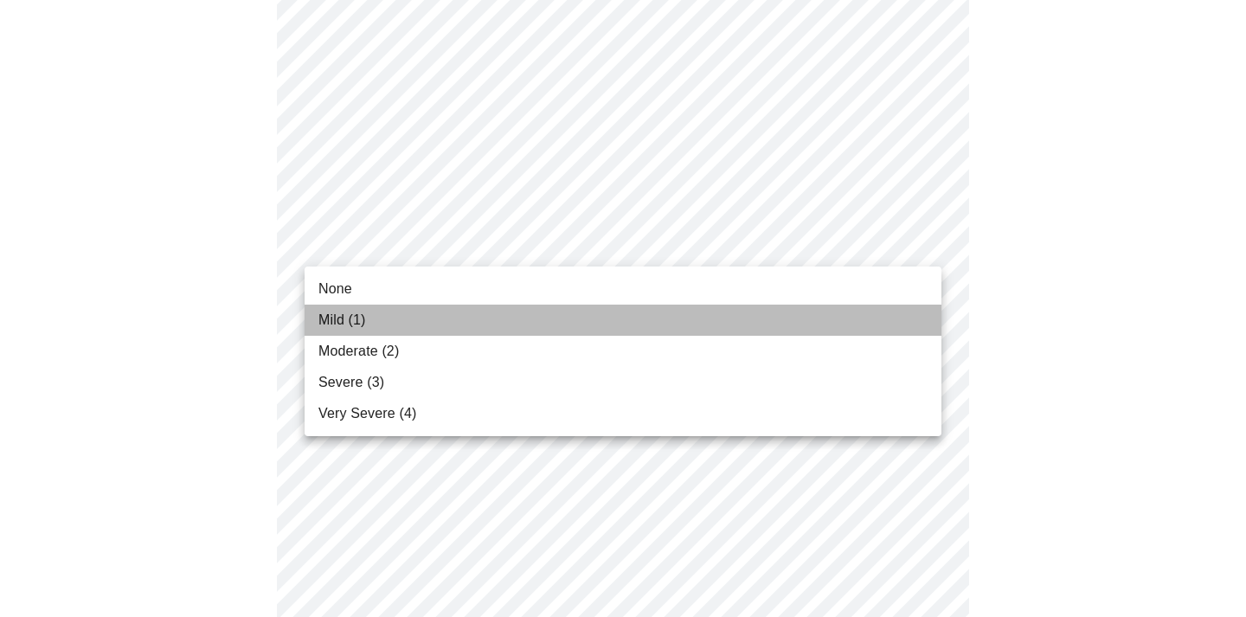
click at [876, 310] on li "Mild (1)" at bounding box center [623, 320] width 637 height 31
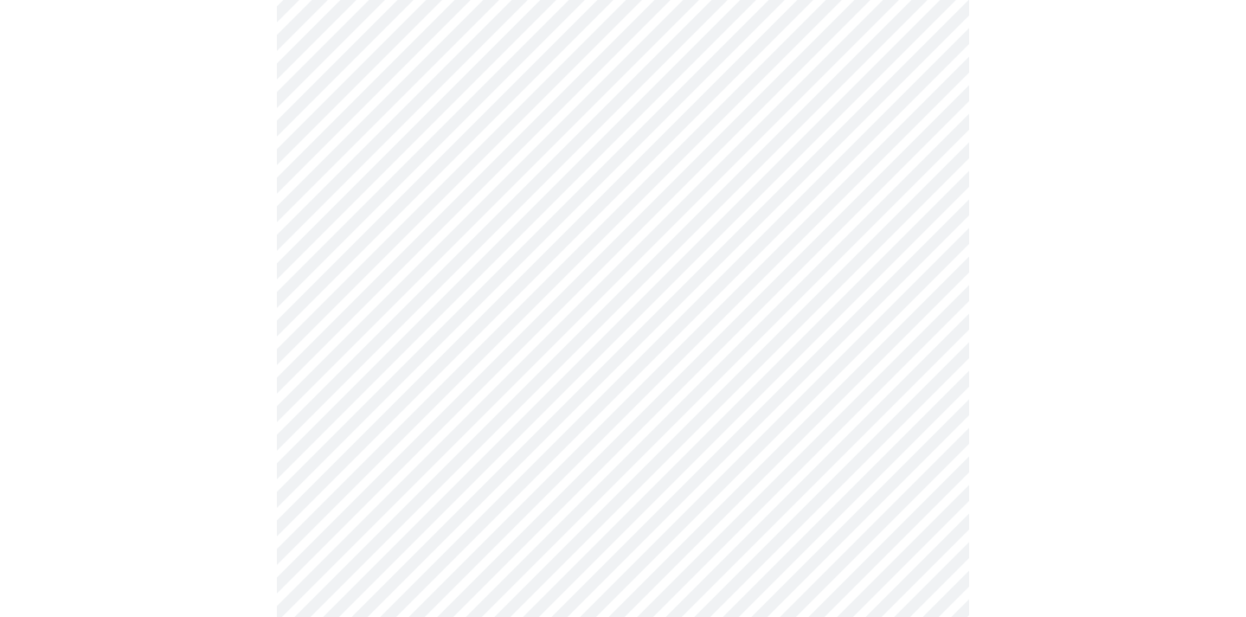
scroll to position [1174, 0]
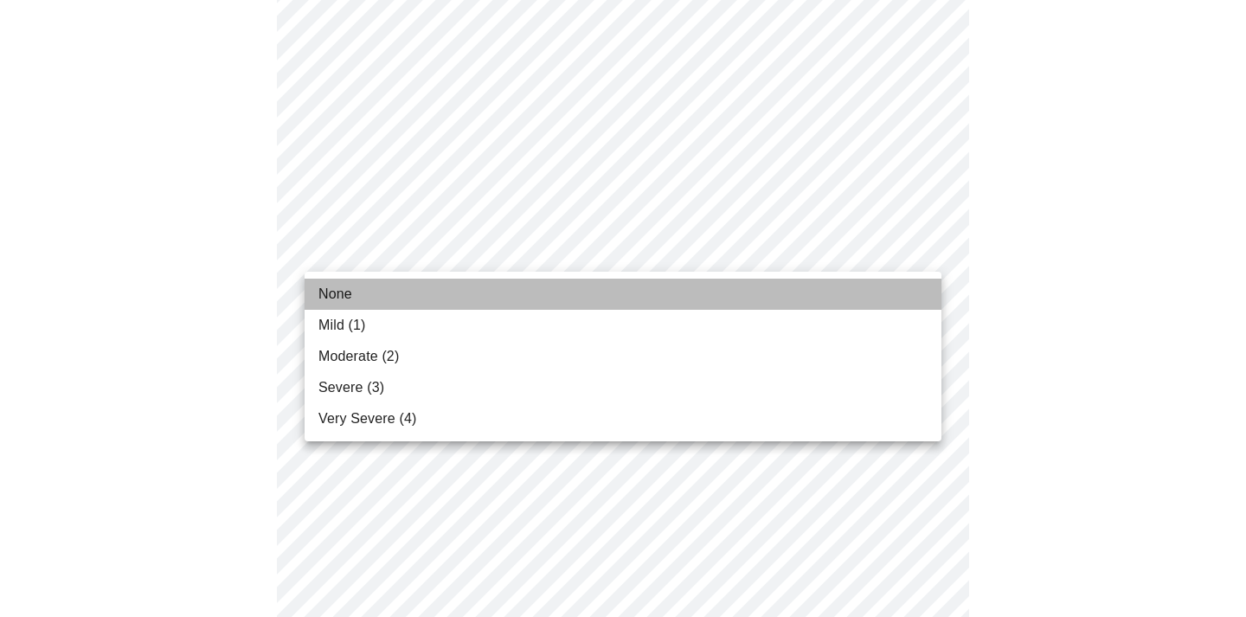
click at [861, 302] on li "None" at bounding box center [623, 294] width 637 height 31
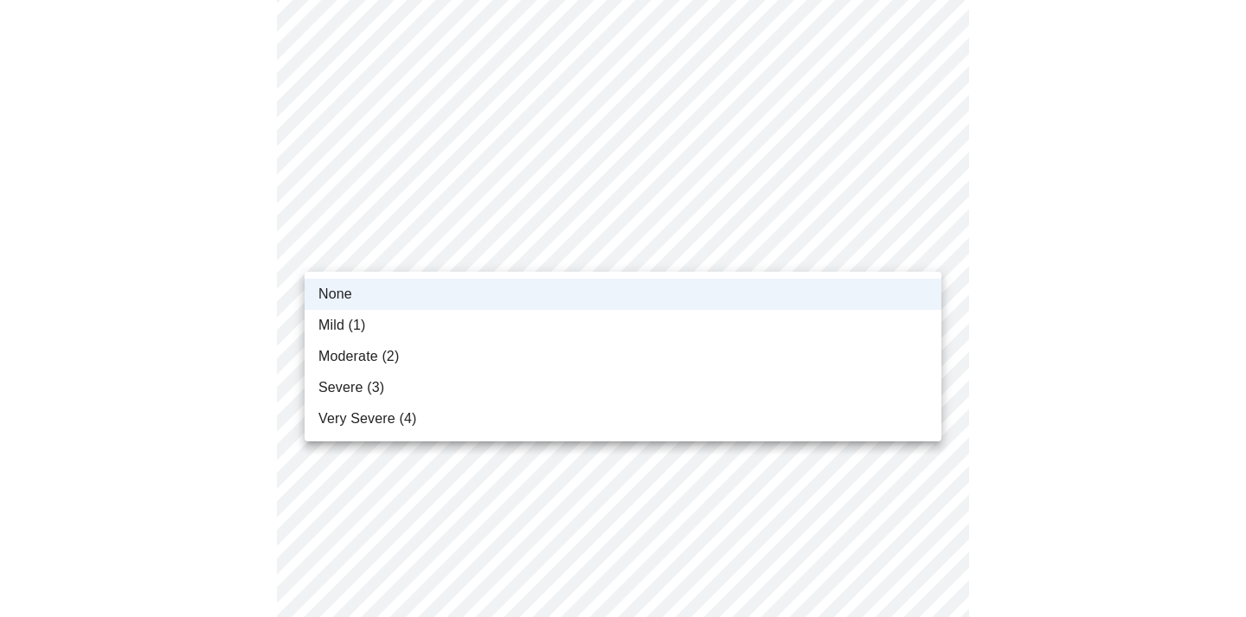
click at [848, 341] on li "Moderate (2)" at bounding box center [623, 356] width 637 height 31
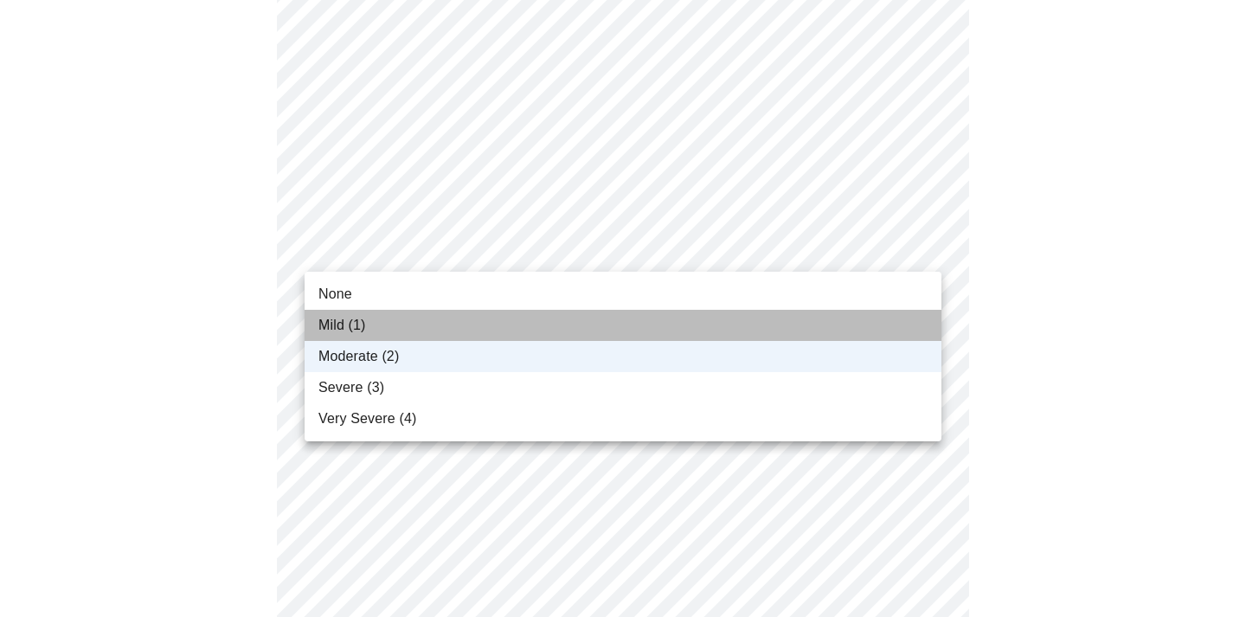
click at [844, 323] on li "Mild (1)" at bounding box center [623, 325] width 637 height 31
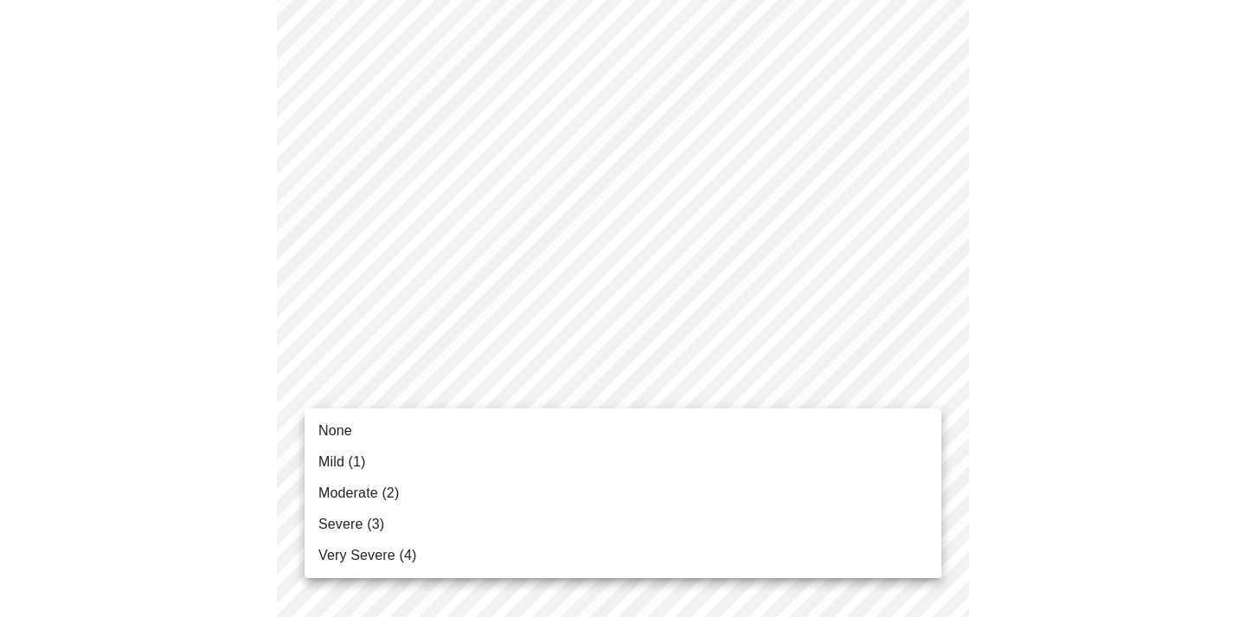
click at [804, 491] on li "Moderate (2)" at bounding box center [623, 493] width 637 height 31
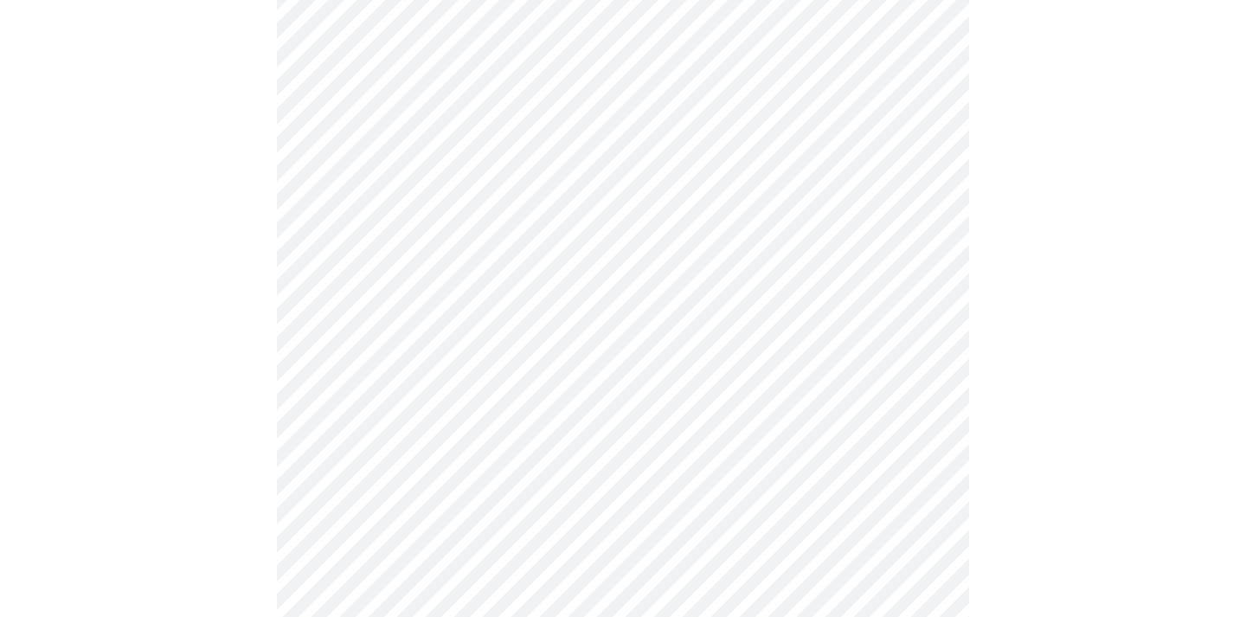
scroll to position [1343, 0]
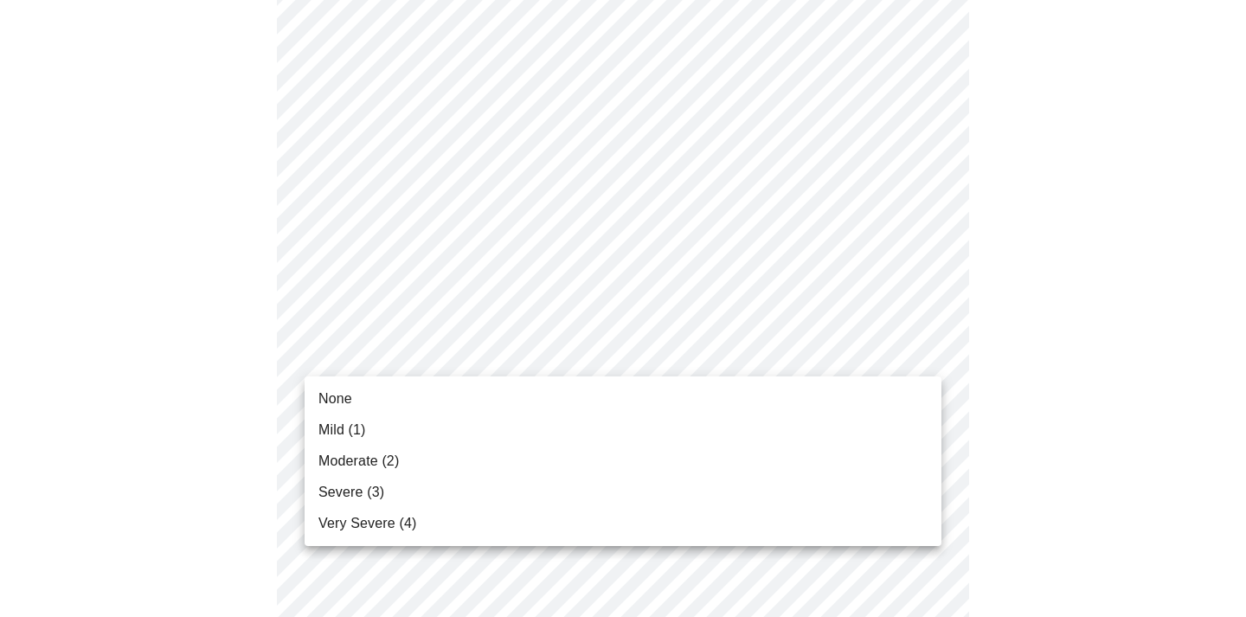
click at [854, 393] on li "None" at bounding box center [623, 398] width 637 height 31
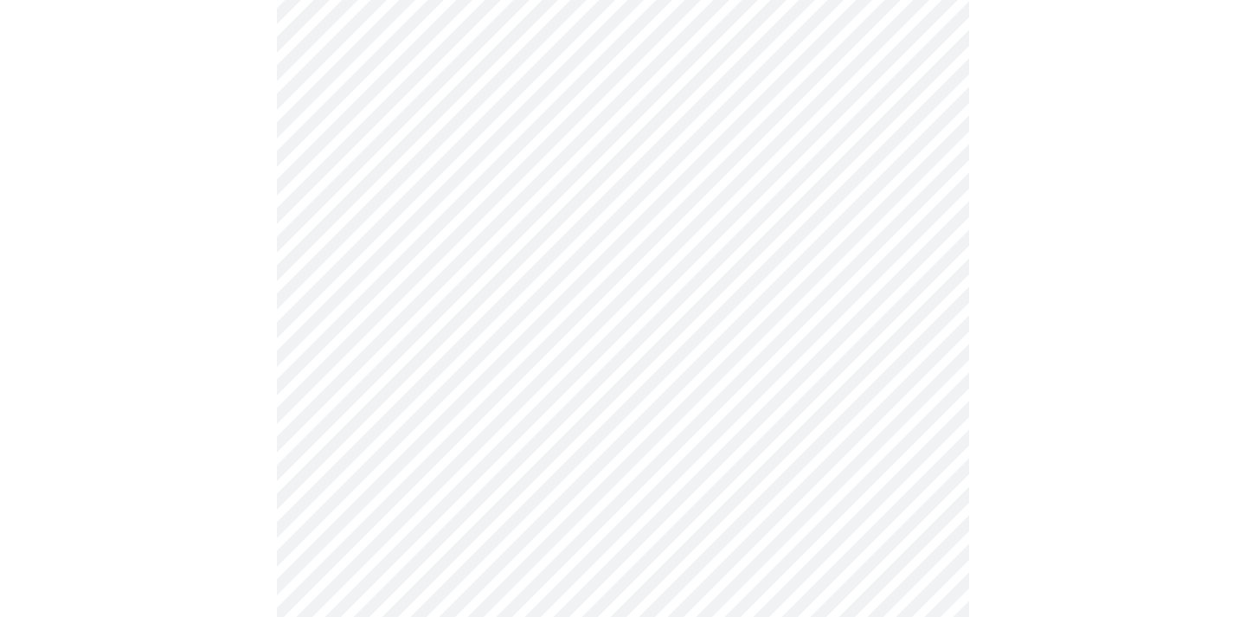
scroll to position [558, 0]
click at [729, 431] on body "MyMenopauseRx Appointments Messaging Labs Uploads Medications Community Refer a…" at bounding box center [623, 266] width 1232 height 1634
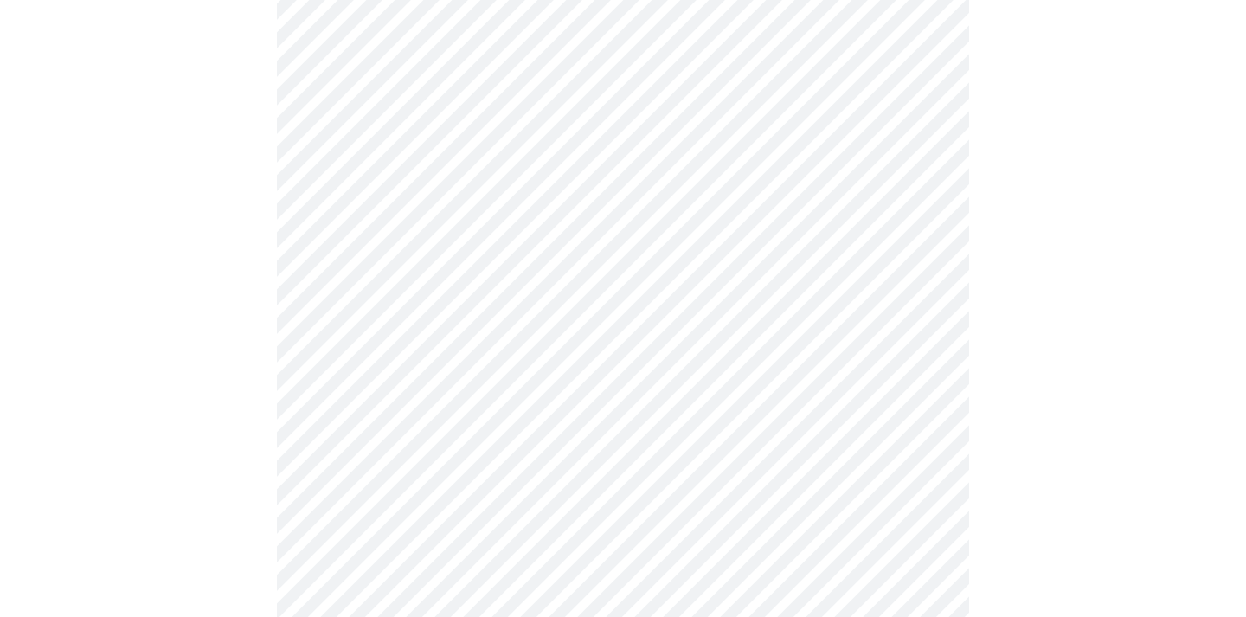
click at [700, 442] on body "MyMenopauseRx Appointments Messaging Labs Uploads Medications Community Refer a…" at bounding box center [623, 261] width 1232 height 1624
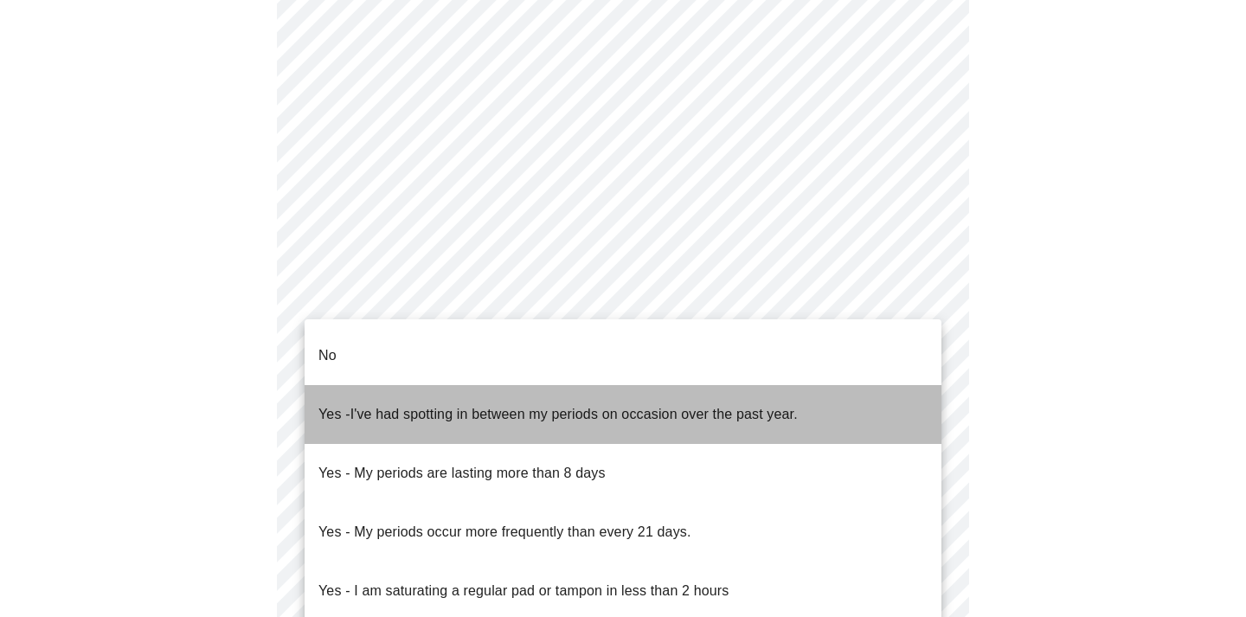
click at [718, 402] on span "Yes - I've had spotting in between my periods on occasion over the past year." at bounding box center [557, 414] width 479 height 48
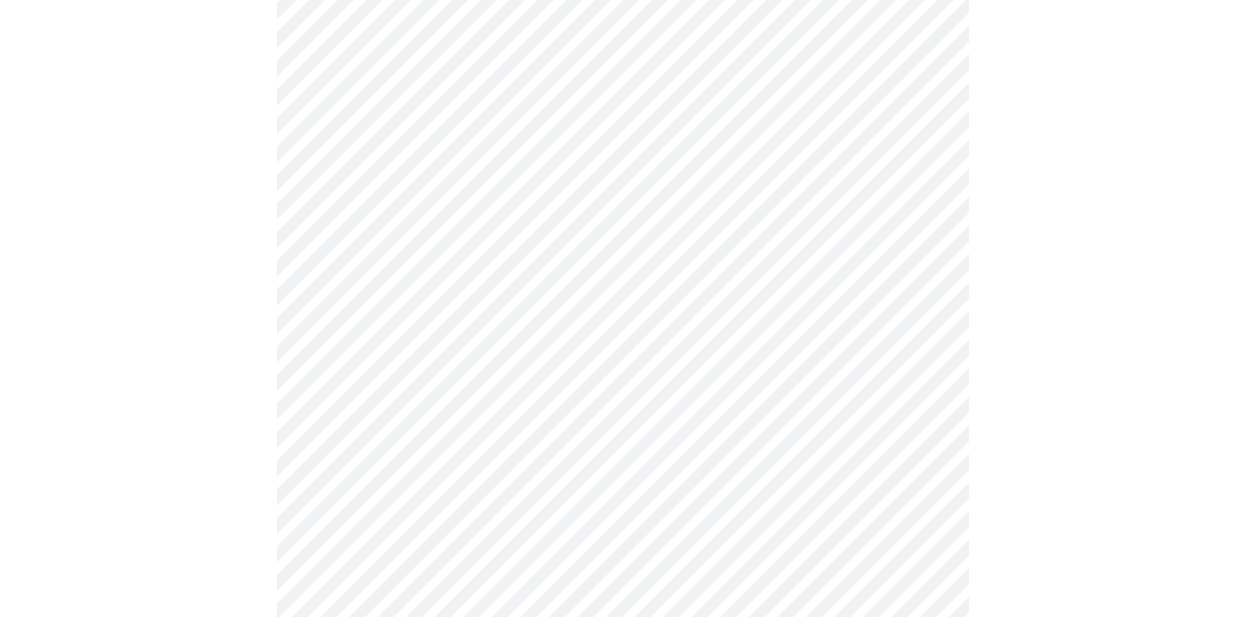
scroll to position [711, 0]
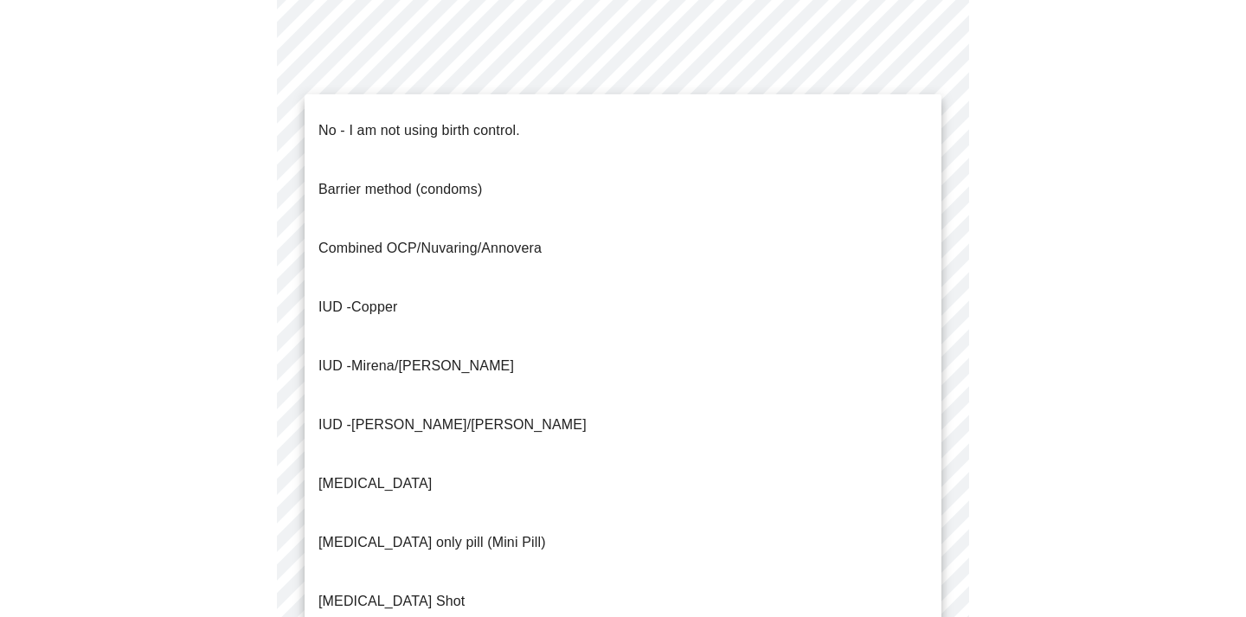
click at [861, 410] on body "MyMenopauseRx Appointments Messaging Labs Uploads Medications Community Refer a…" at bounding box center [623, 108] width 1232 height 1624
click at [854, 124] on li "No - I am not using birth control." at bounding box center [623, 130] width 637 height 59
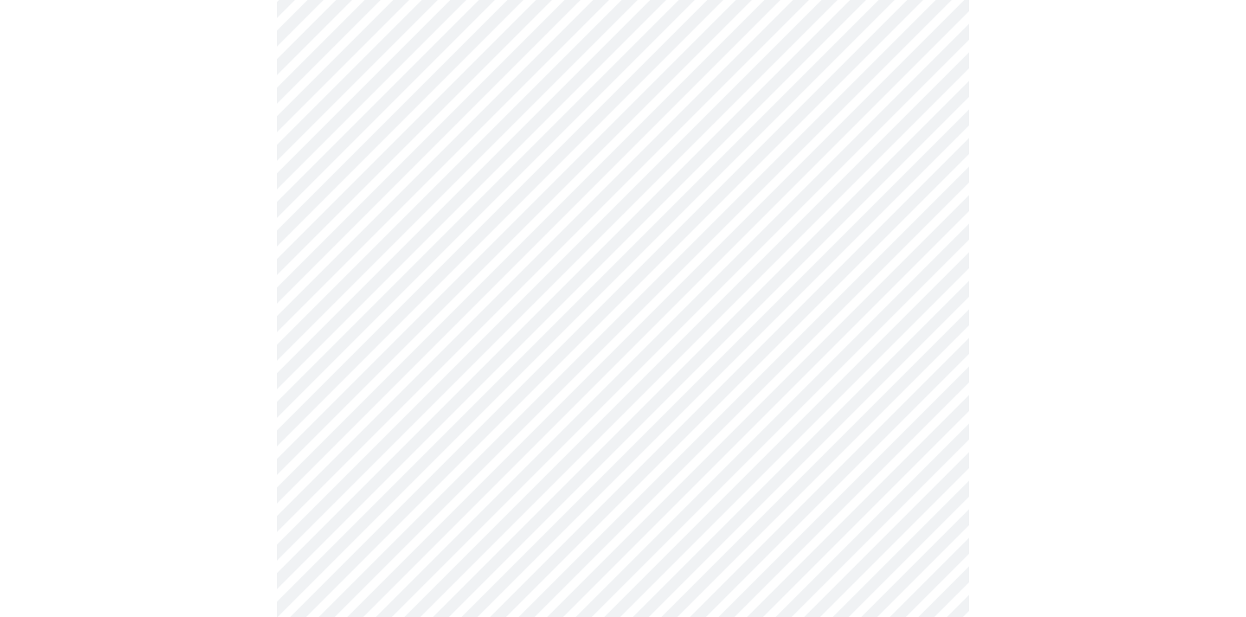
scroll to position [918, 0]
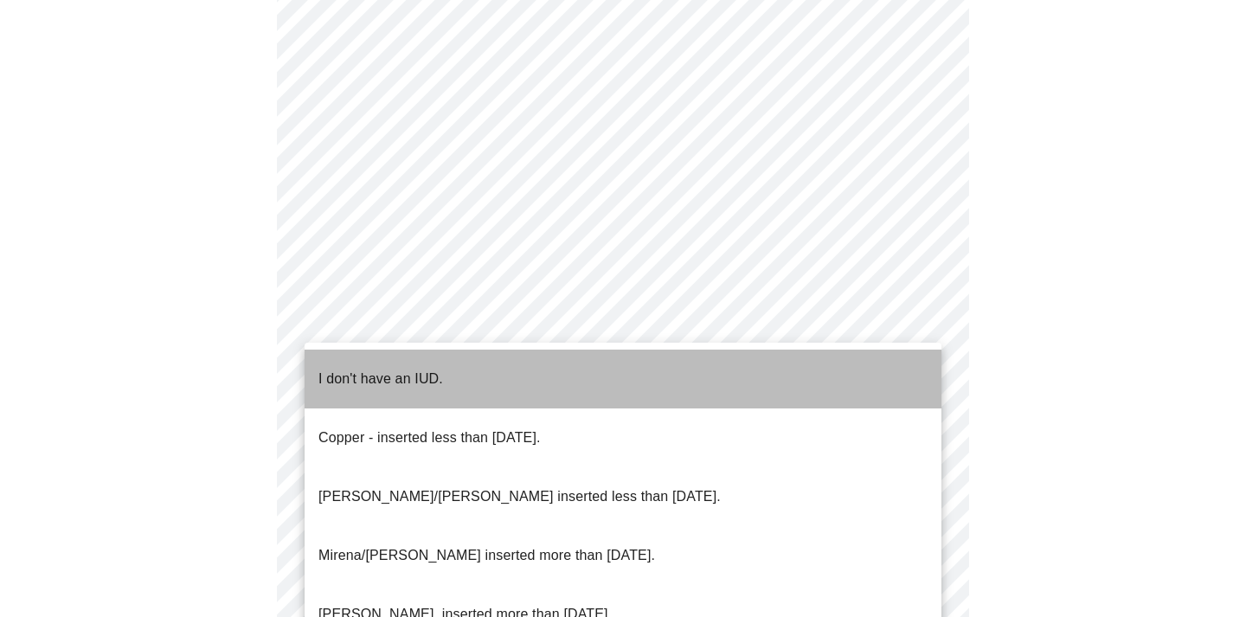
click at [845, 377] on li "I don't have an IUD." at bounding box center [623, 379] width 637 height 59
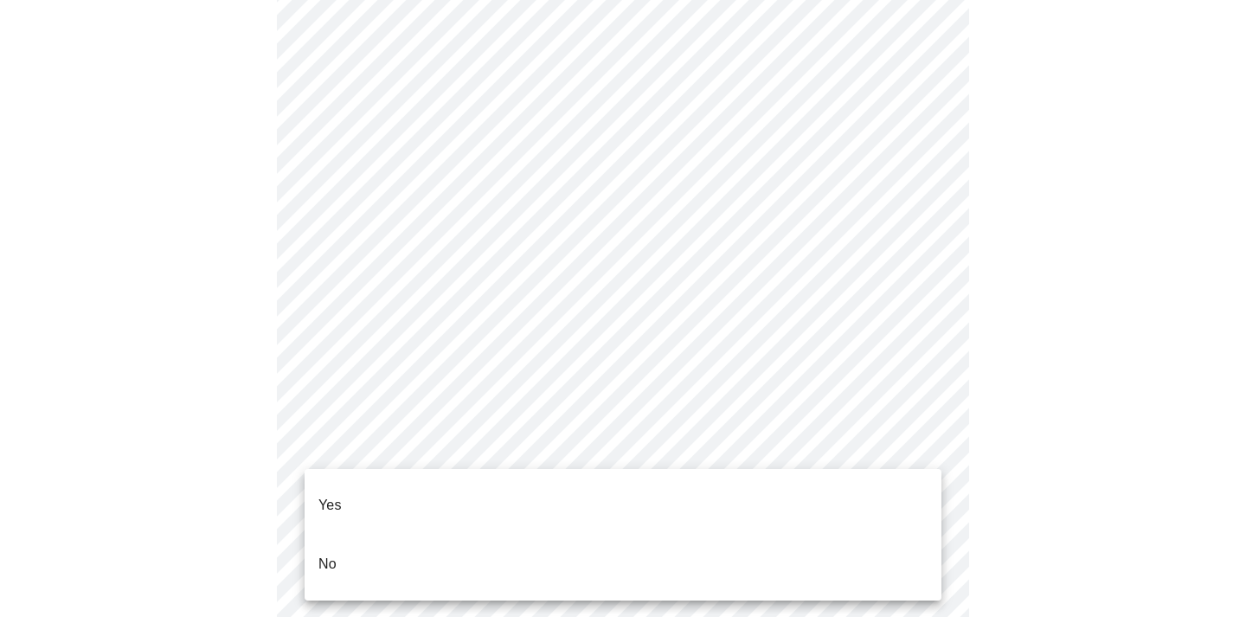
click at [822, 490] on li "Yes" at bounding box center [623, 505] width 637 height 59
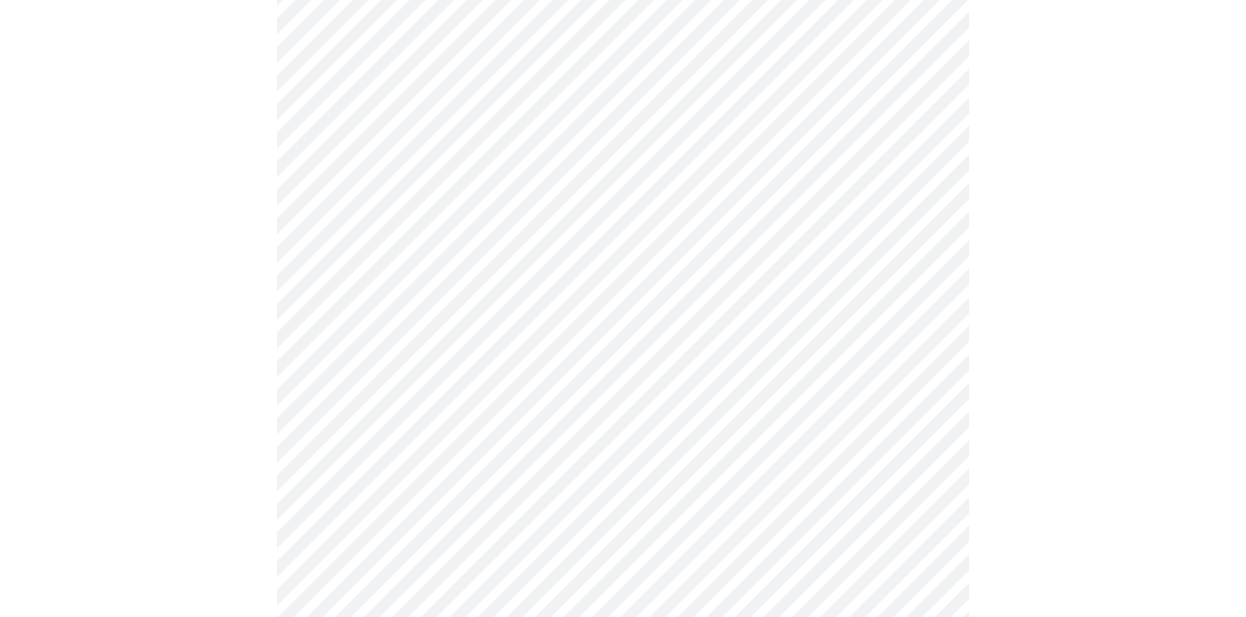
scroll to position [232, 0]
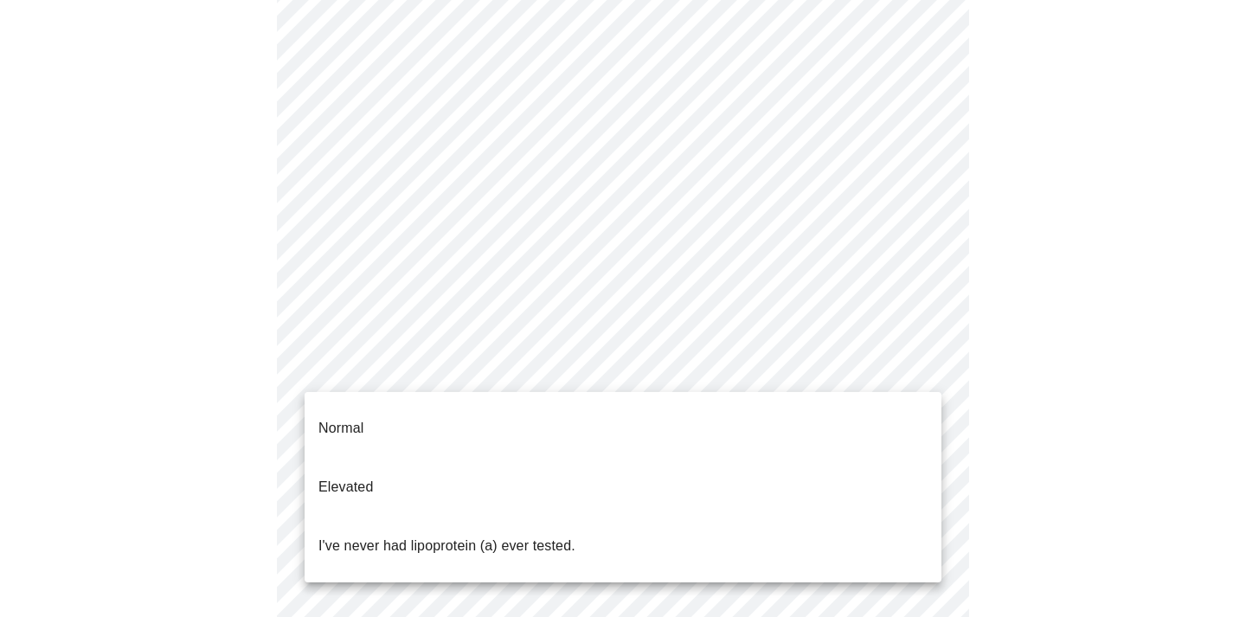
click at [863, 372] on body "MyMenopauseRx Appointments Messaging Labs Uploads Medications Community Refer a…" at bounding box center [623, 414] width 1232 height 1278
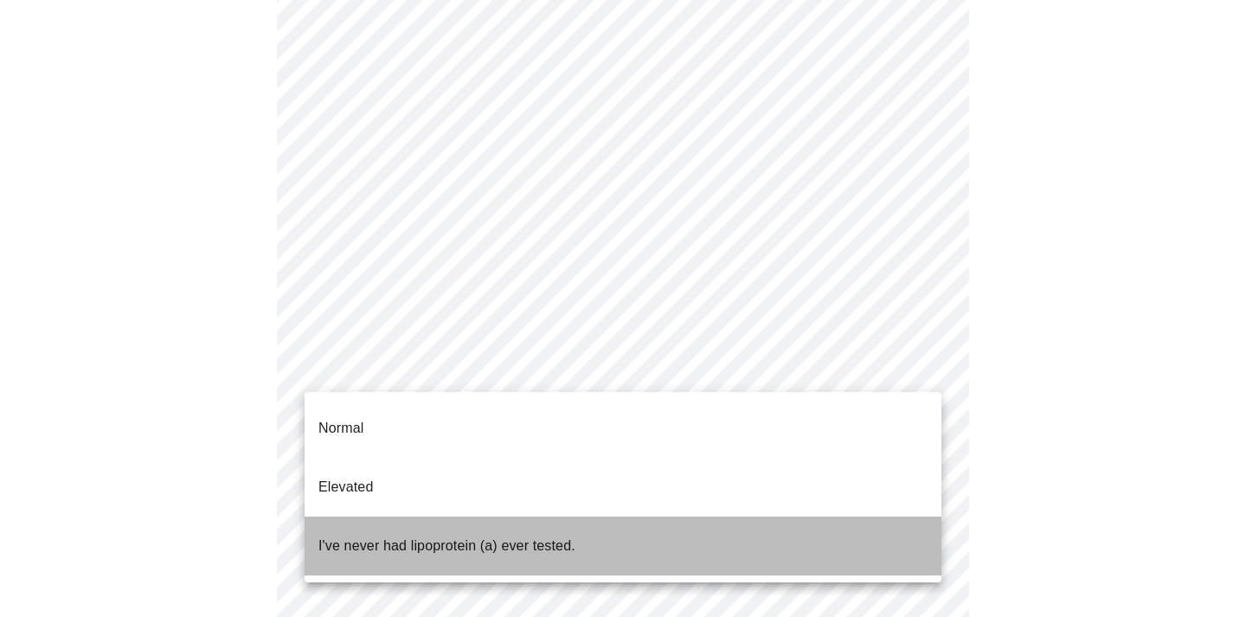
click at [827, 517] on li "I've never had lipoprotein (a) ever tested." at bounding box center [623, 546] width 637 height 59
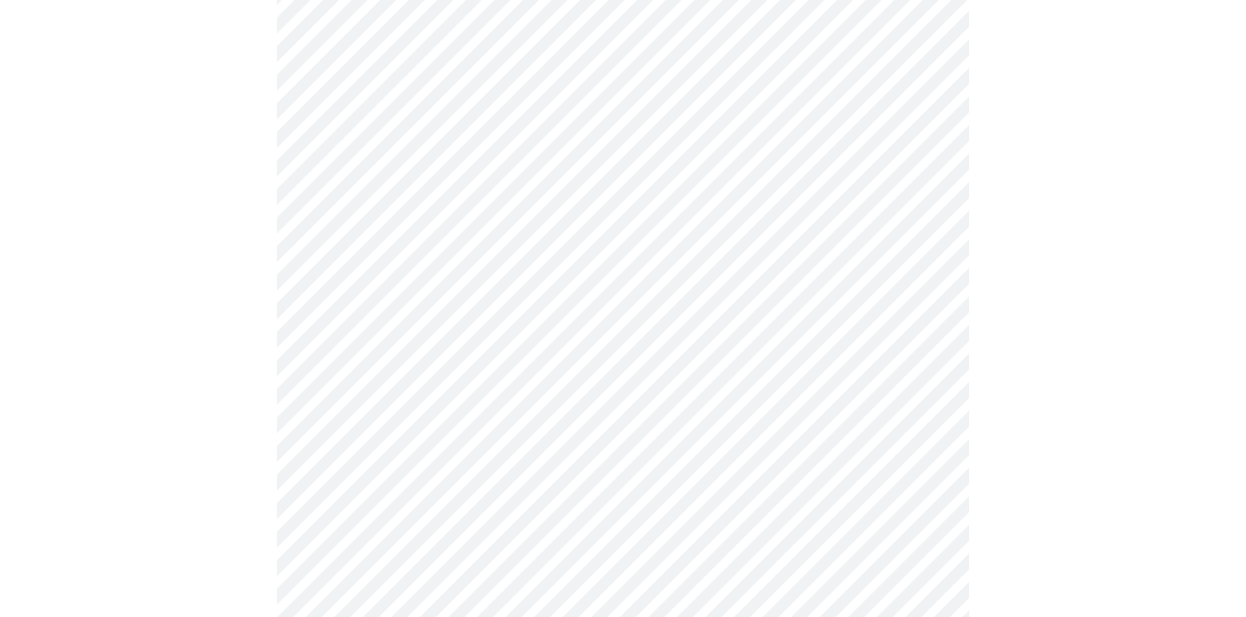
scroll to position [4406, 0]
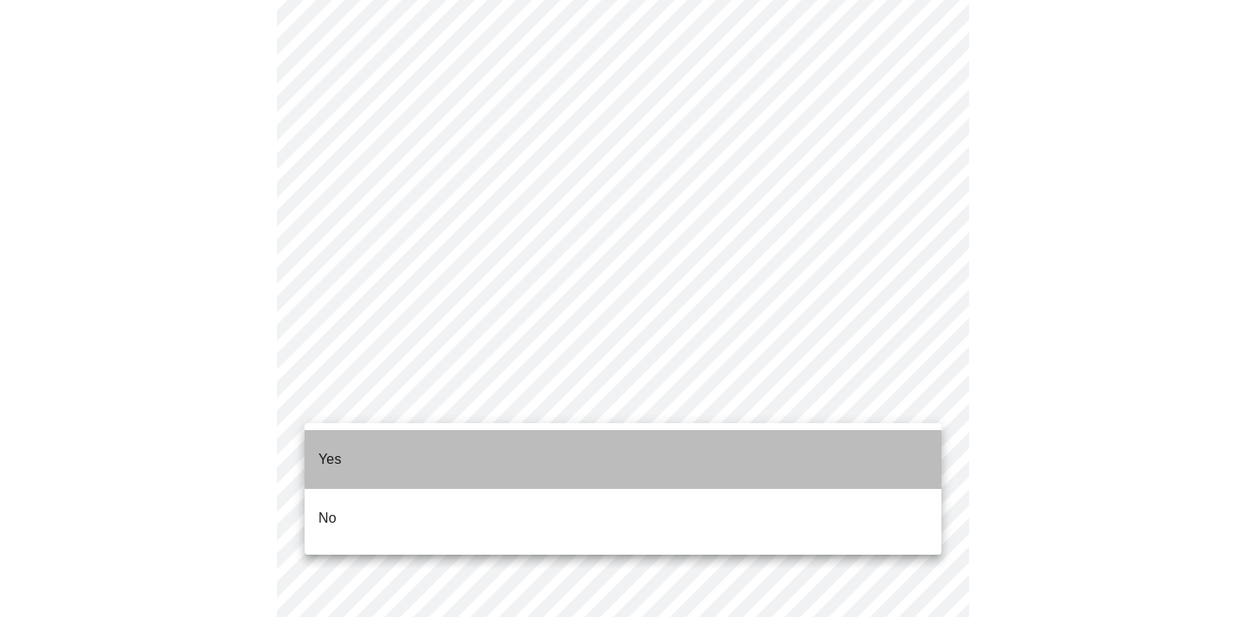
click at [484, 441] on li "Yes" at bounding box center [623, 459] width 637 height 59
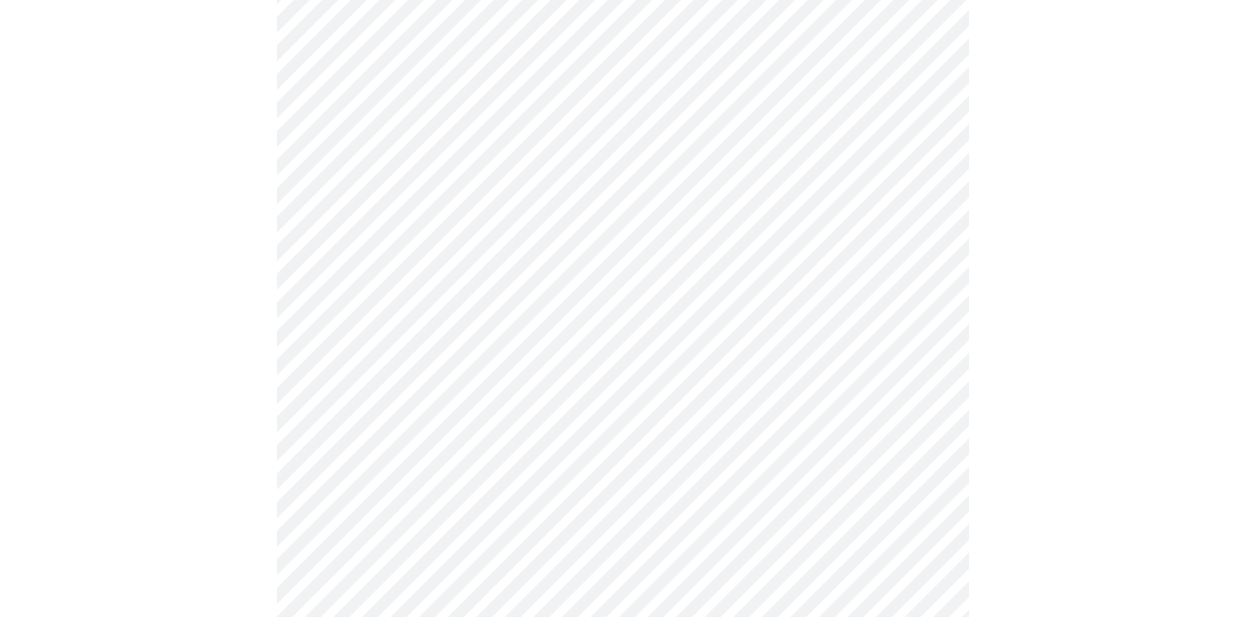
scroll to position [324, 0]
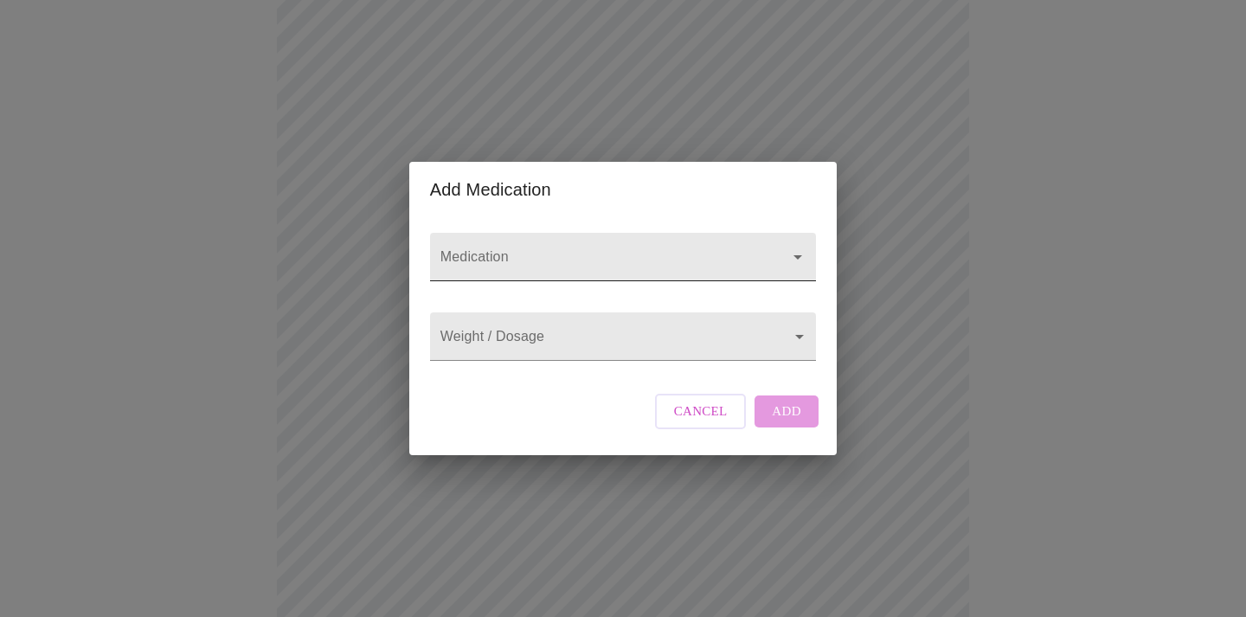
click at [549, 249] on input "Medication" at bounding box center [598, 265] width 323 height 32
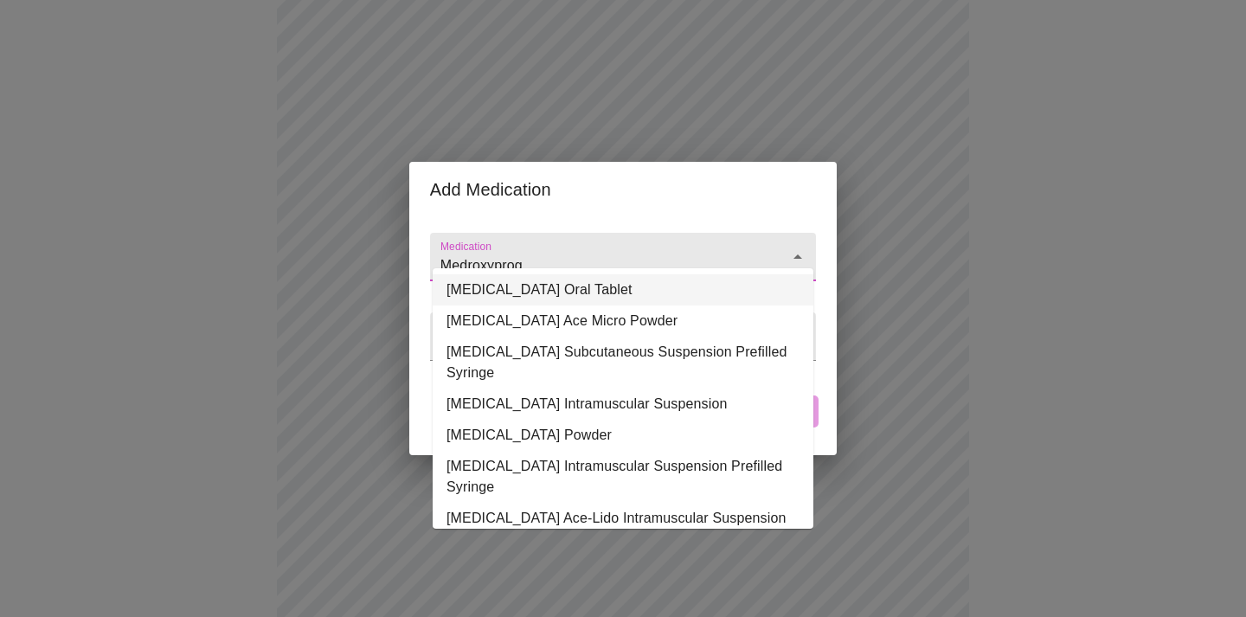
scroll to position [0, 0]
click at [521, 288] on li "[MEDICAL_DATA] Oral Tablet" at bounding box center [623, 290] width 381 height 31
type input "[MEDICAL_DATA] Oral Tablet"
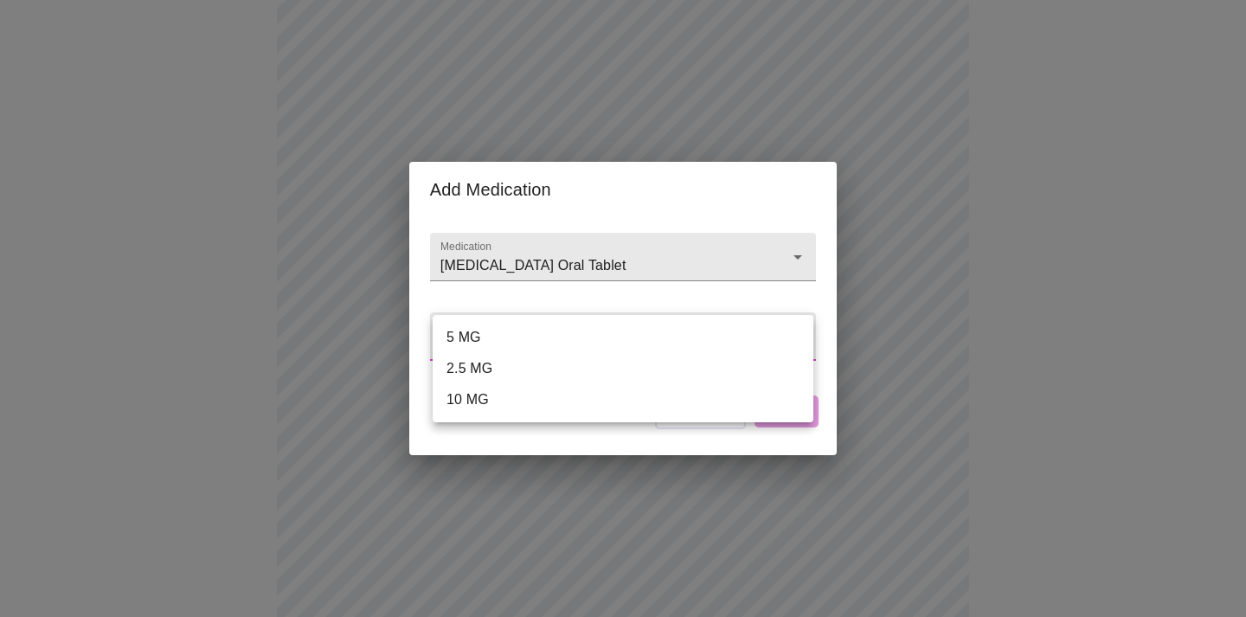
click at [526, 344] on body "MyMenopauseRx Appointments Messaging Labs Uploads Medications Community Refer a…" at bounding box center [623, 425] width 1232 height 1487
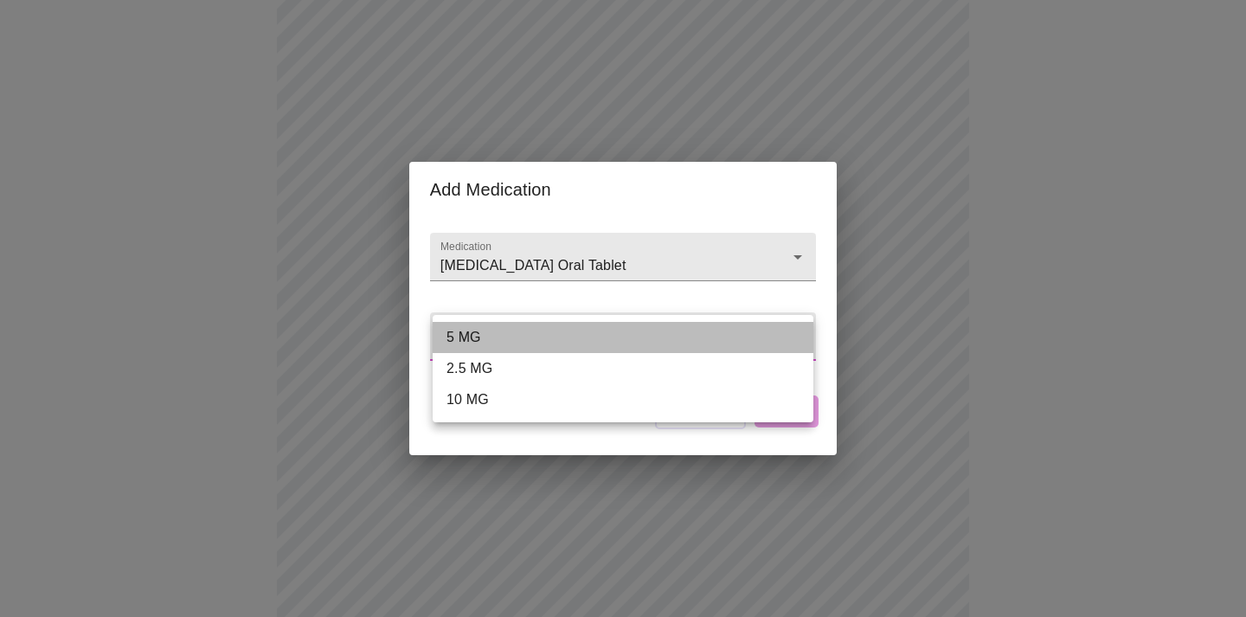
click at [525, 342] on li "5 MG" at bounding box center [623, 337] width 381 height 31
type input "5 MG"
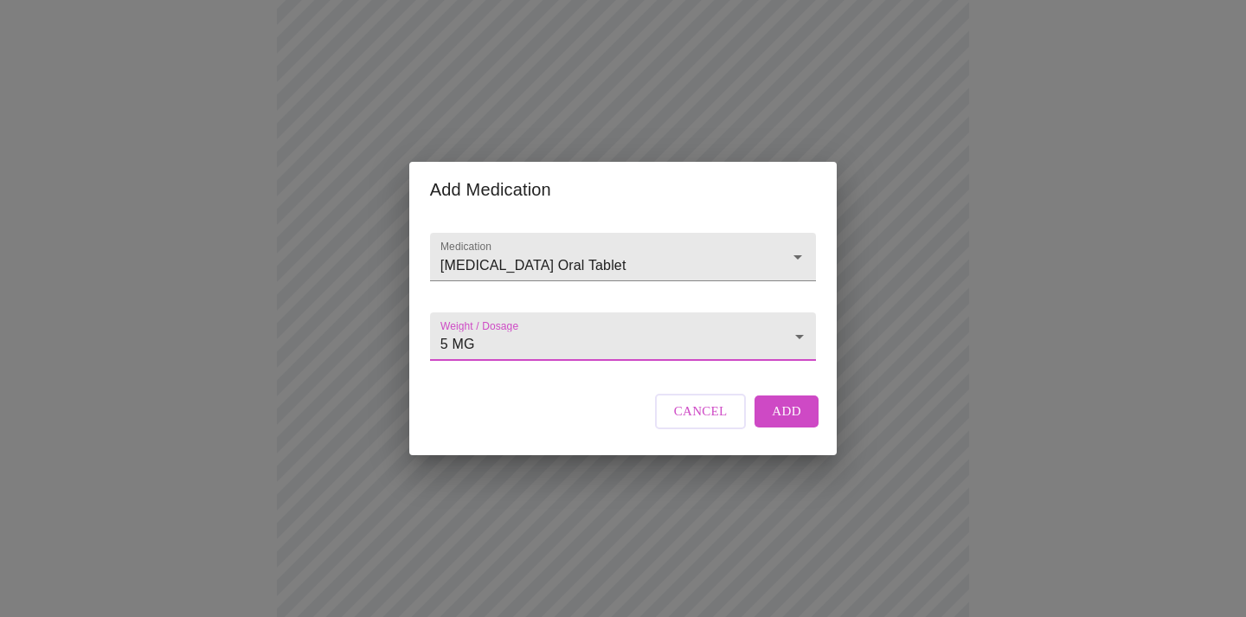
click at [790, 422] on span "Add" at bounding box center [786, 411] width 29 height 22
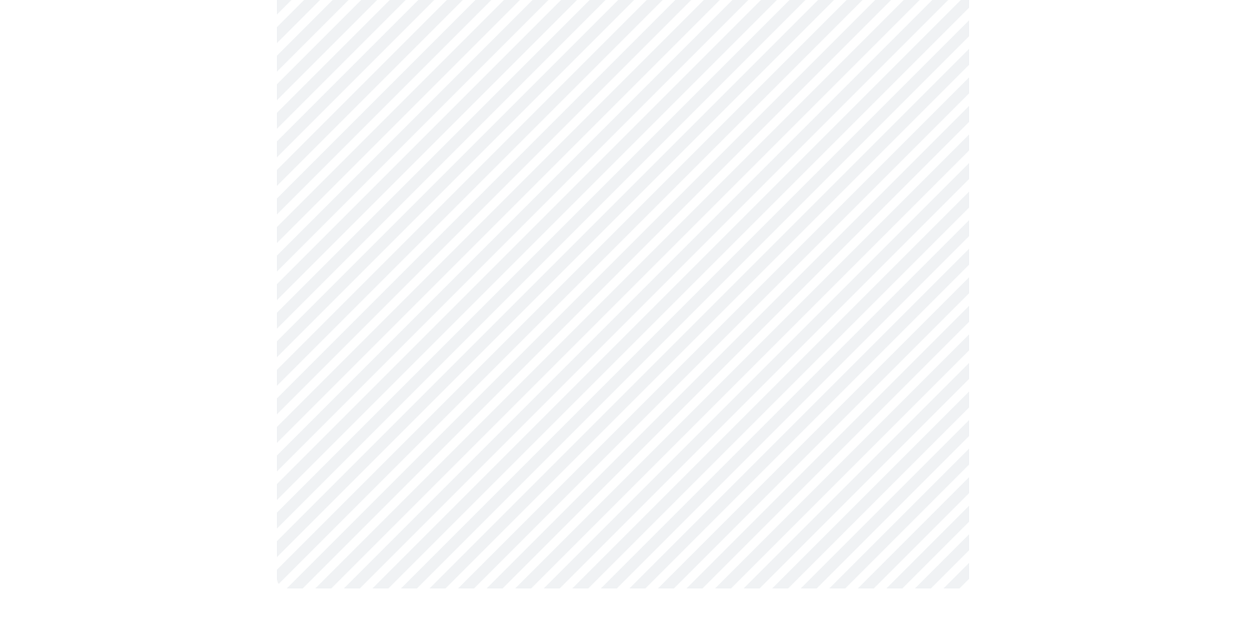
scroll to position [934, 0]
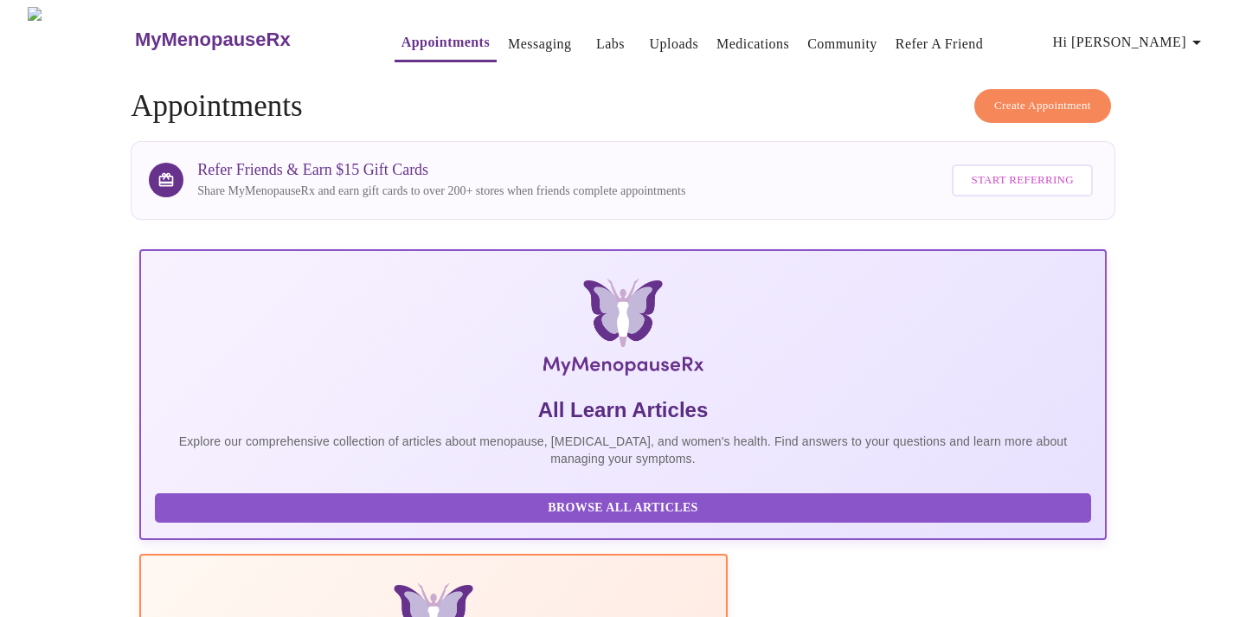
click at [598, 110] on h4 "Create Appointment Appointments" at bounding box center [623, 106] width 985 height 35
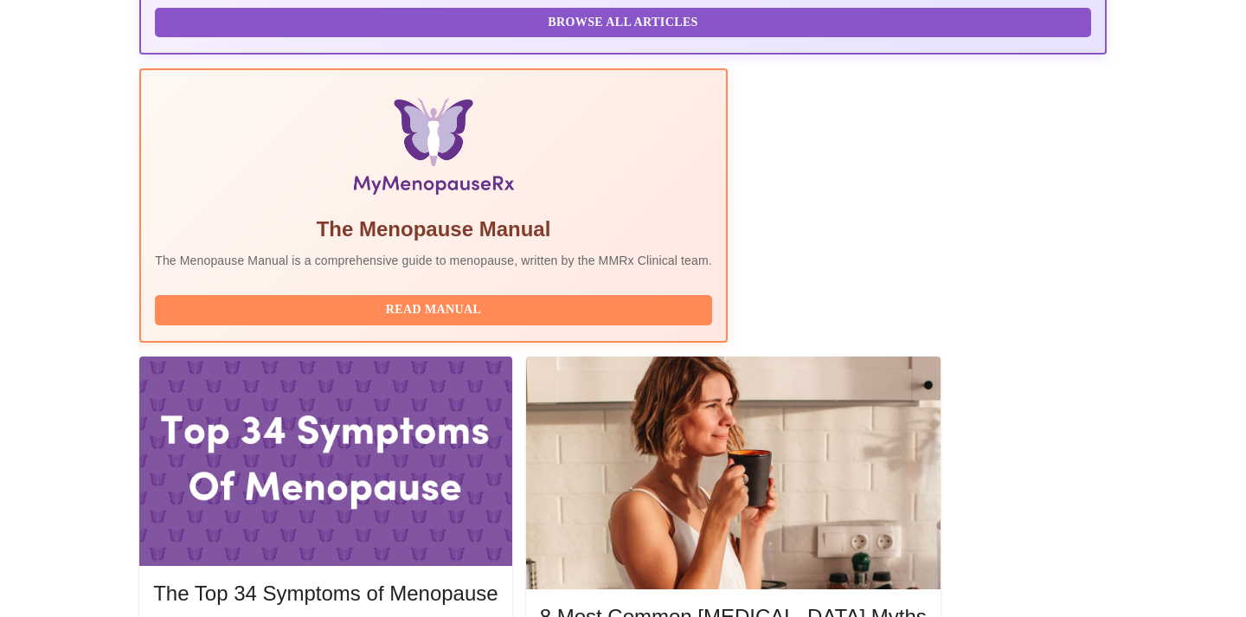
scroll to position [496, 0]
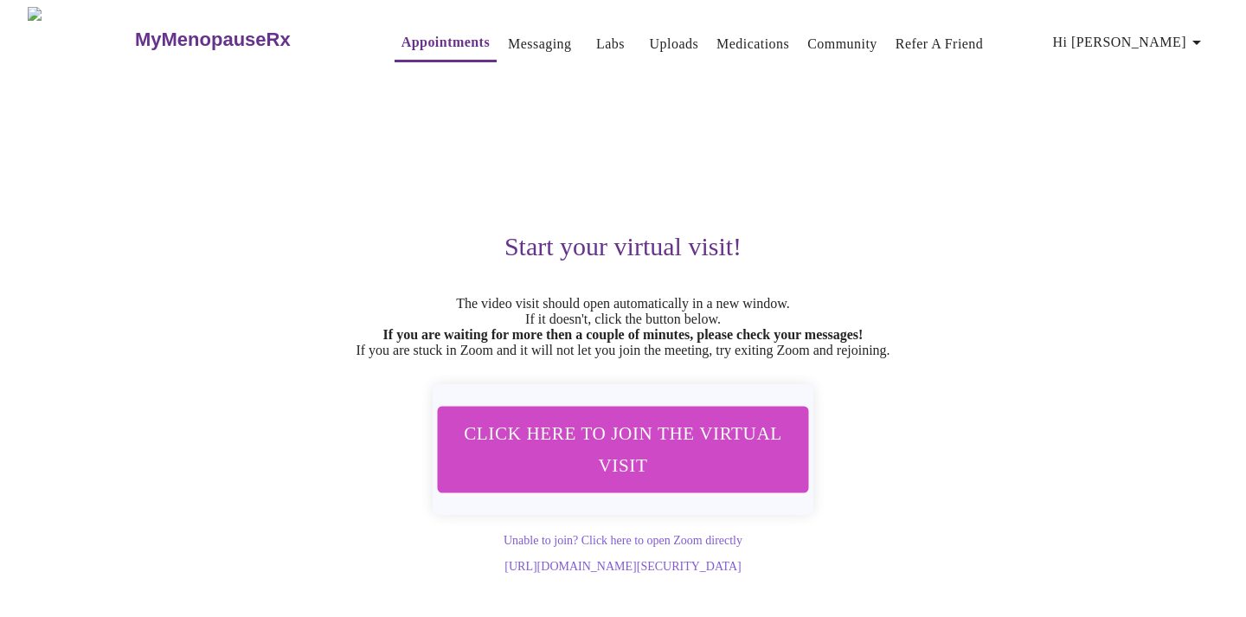
click at [681, 433] on span "Click here to join the virtual visit" at bounding box center [622, 449] width 325 height 64
